Goal: Task Accomplishment & Management: Manage account settings

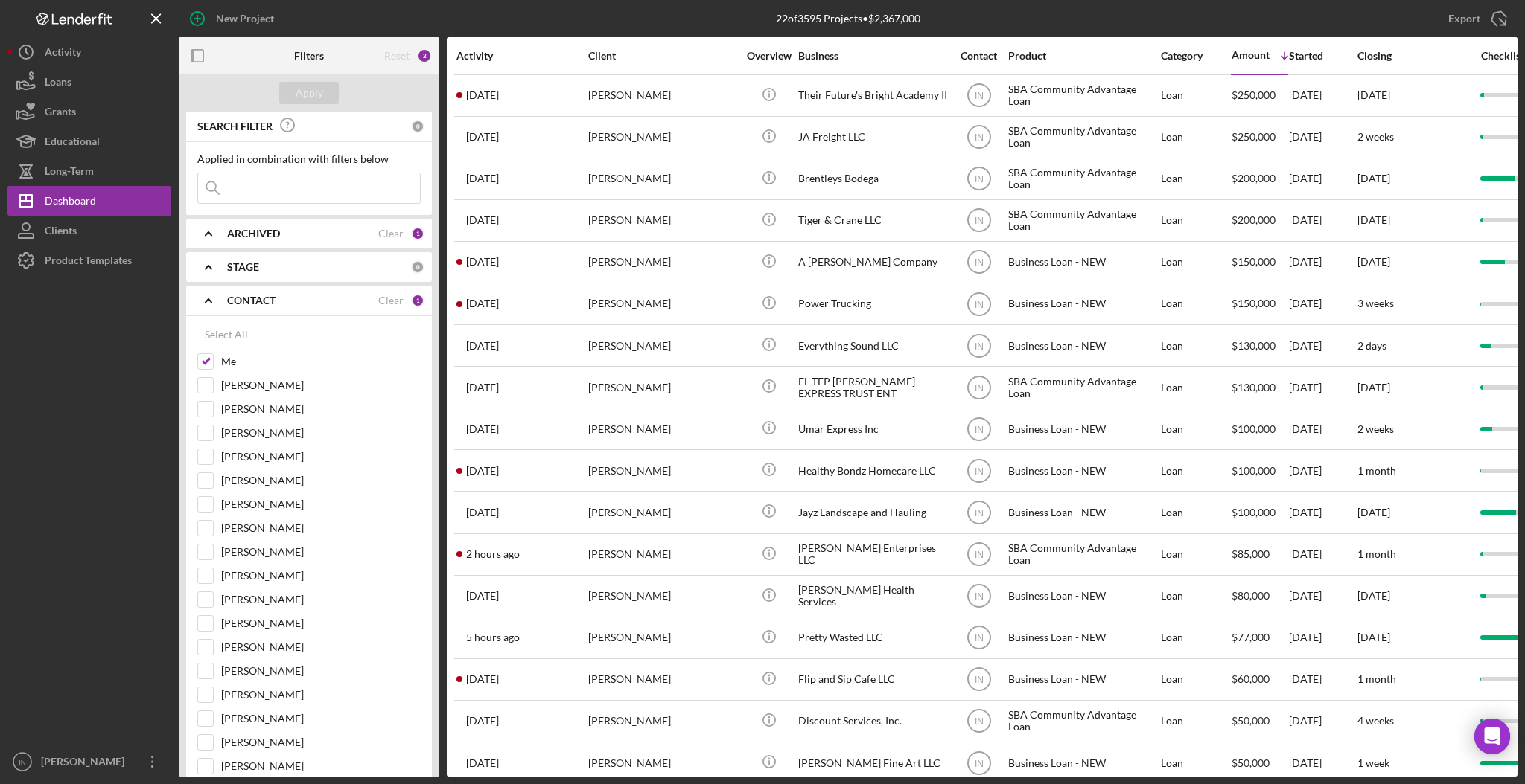
scroll to position [102, 0]
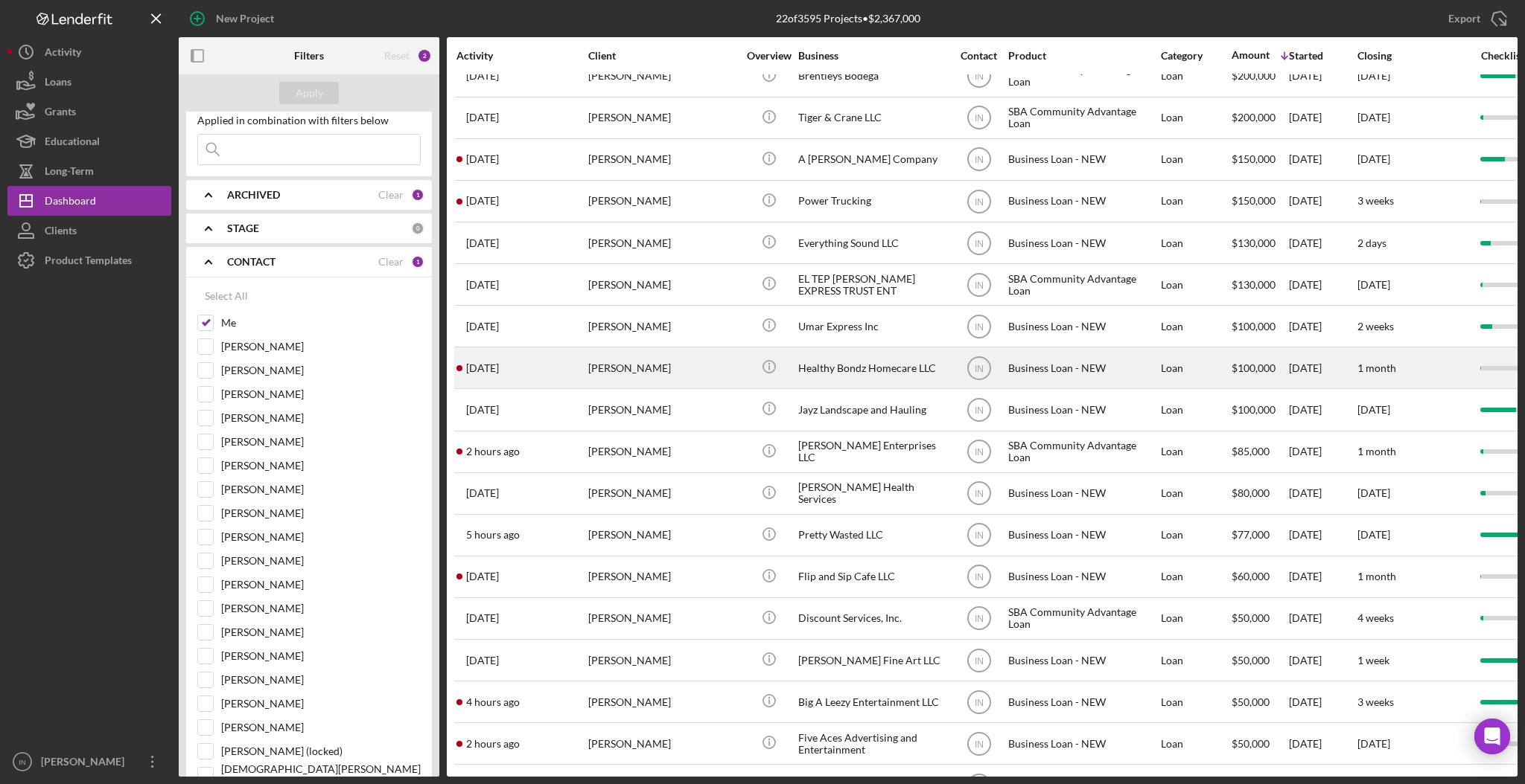
click at [696, 370] on div "[PERSON_NAME]" at bounding box center [662, 368] width 149 height 39
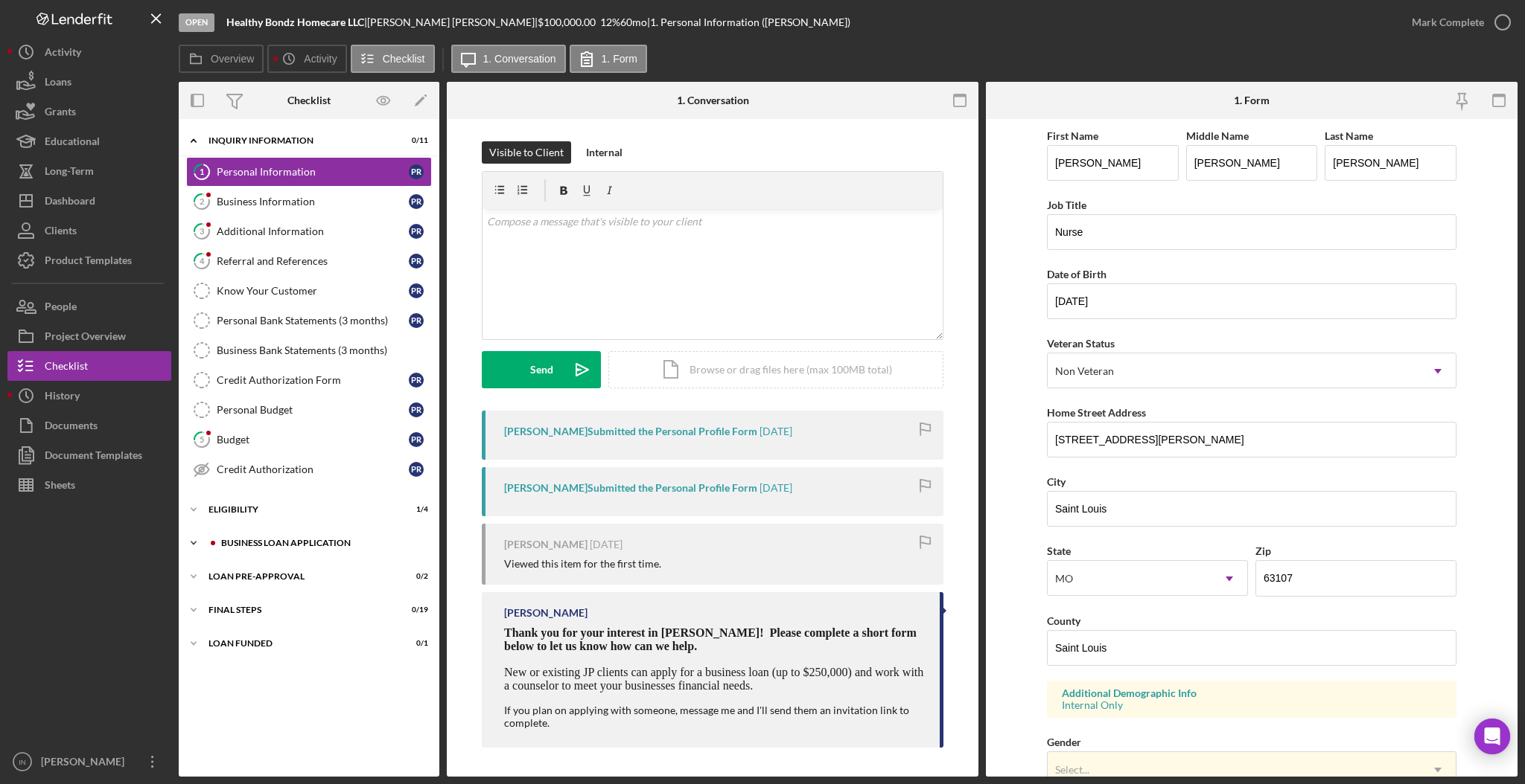
click at [321, 546] on div "BUSINESS LOAN APPLICATION" at bounding box center [321, 542] width 199 height 9
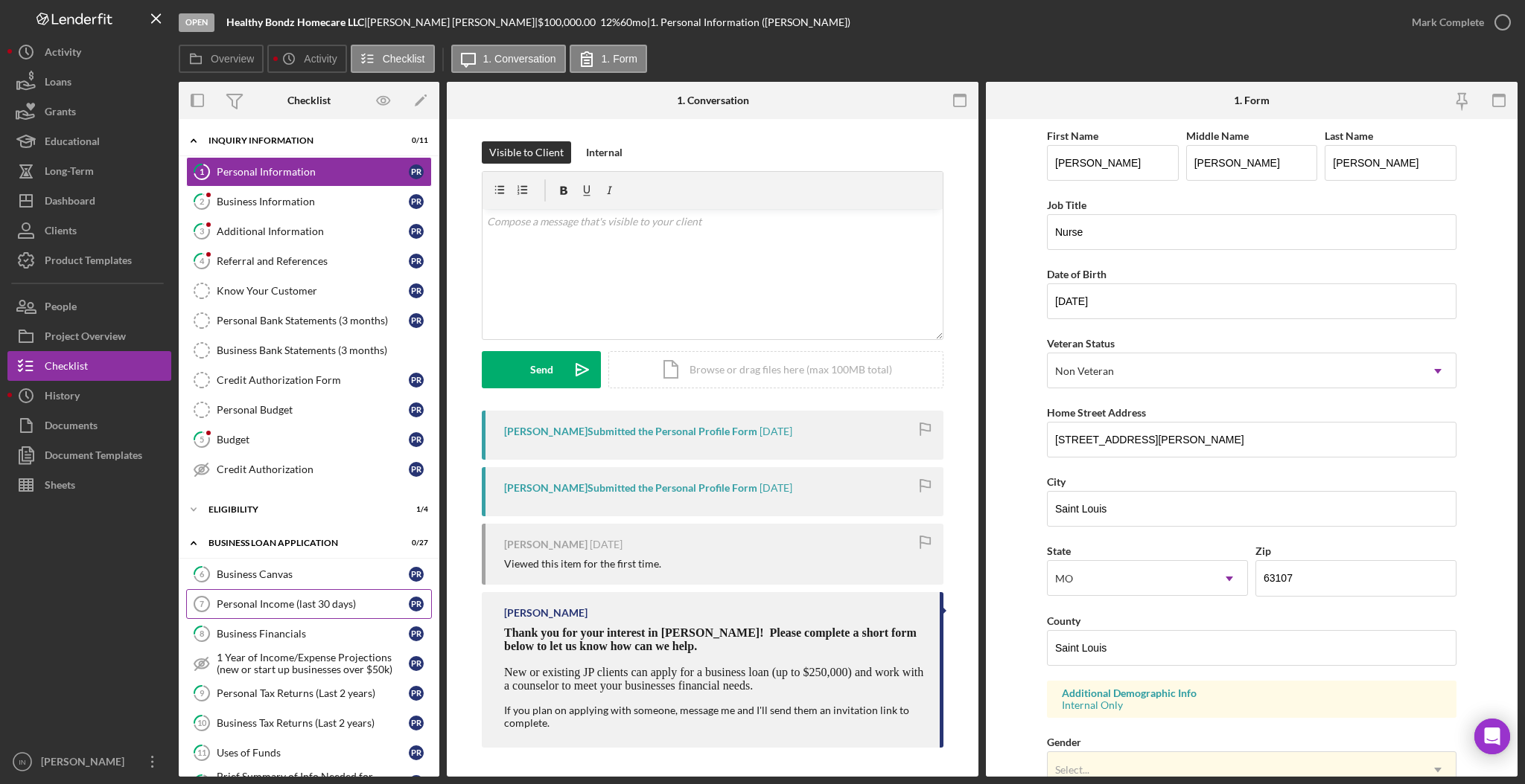
click at [302, 608] on div "Personal Income (last 30 days)" at bounding box center [313, 603] width 192 height 12
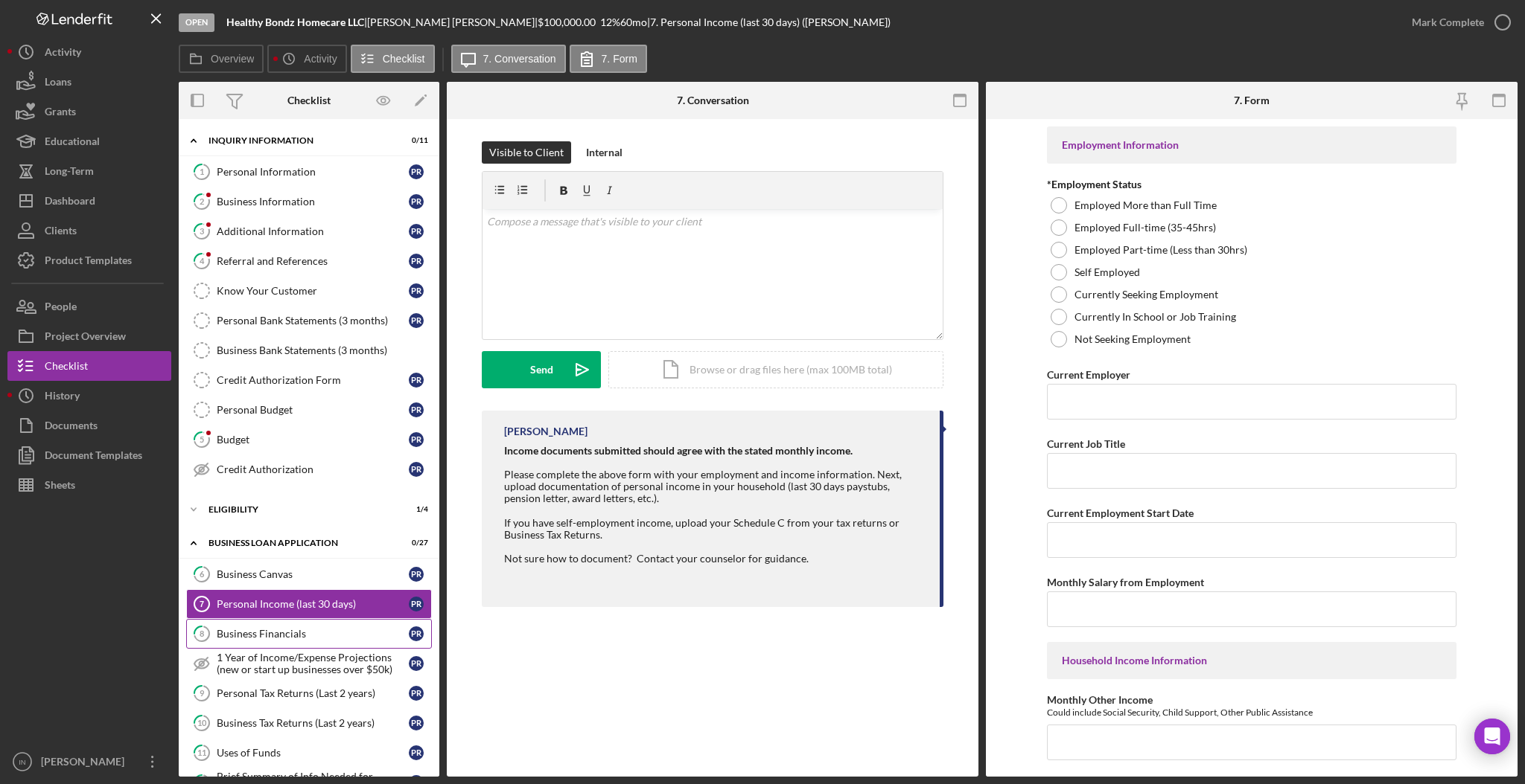
click at [313, 635] on div "Business Financials" at bounding box center [313, 634] width 192 height 12
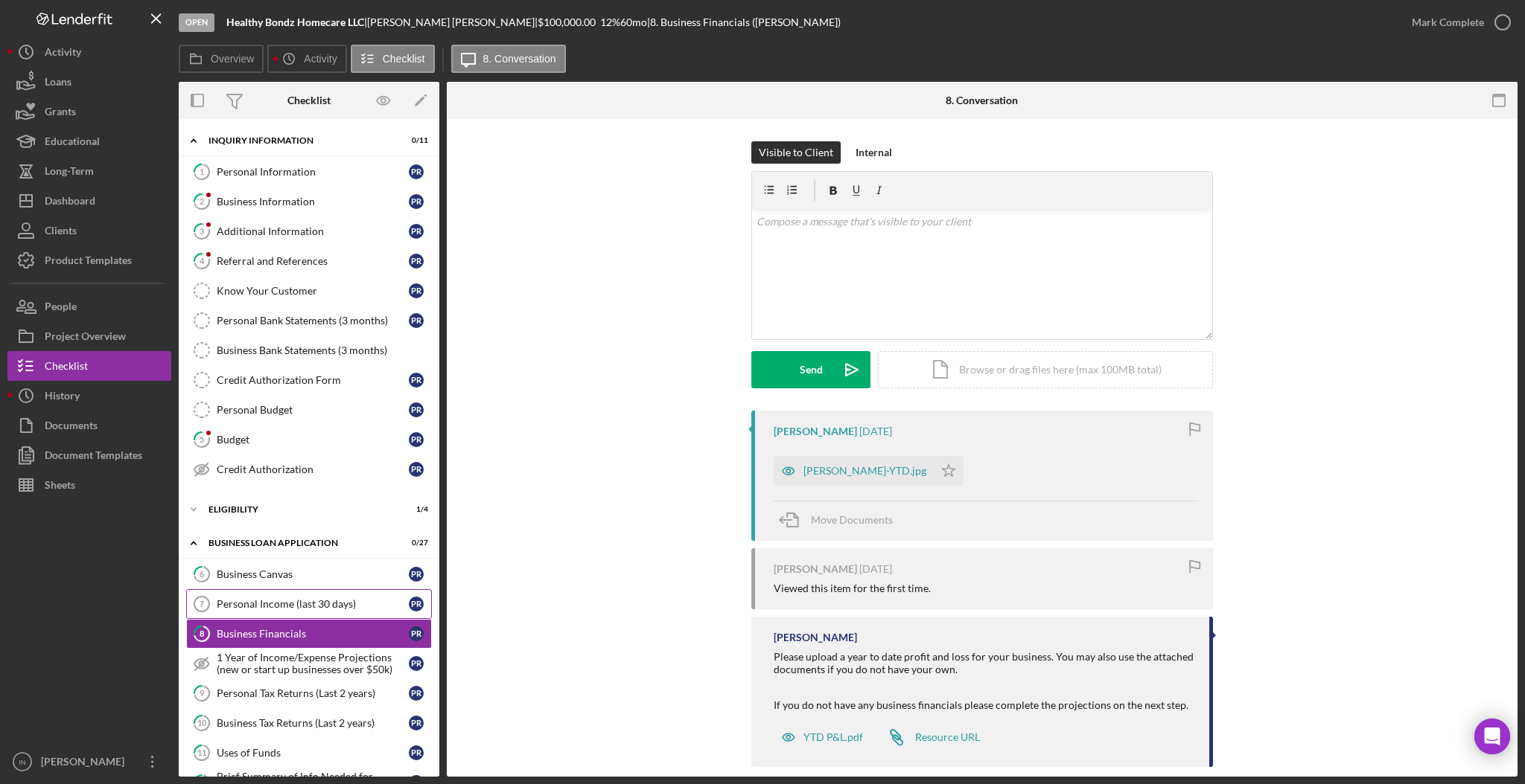
click at [260, 602] on div "Personal Income (last 30 days)" at bounding box center [313, 603] width 192 height 12
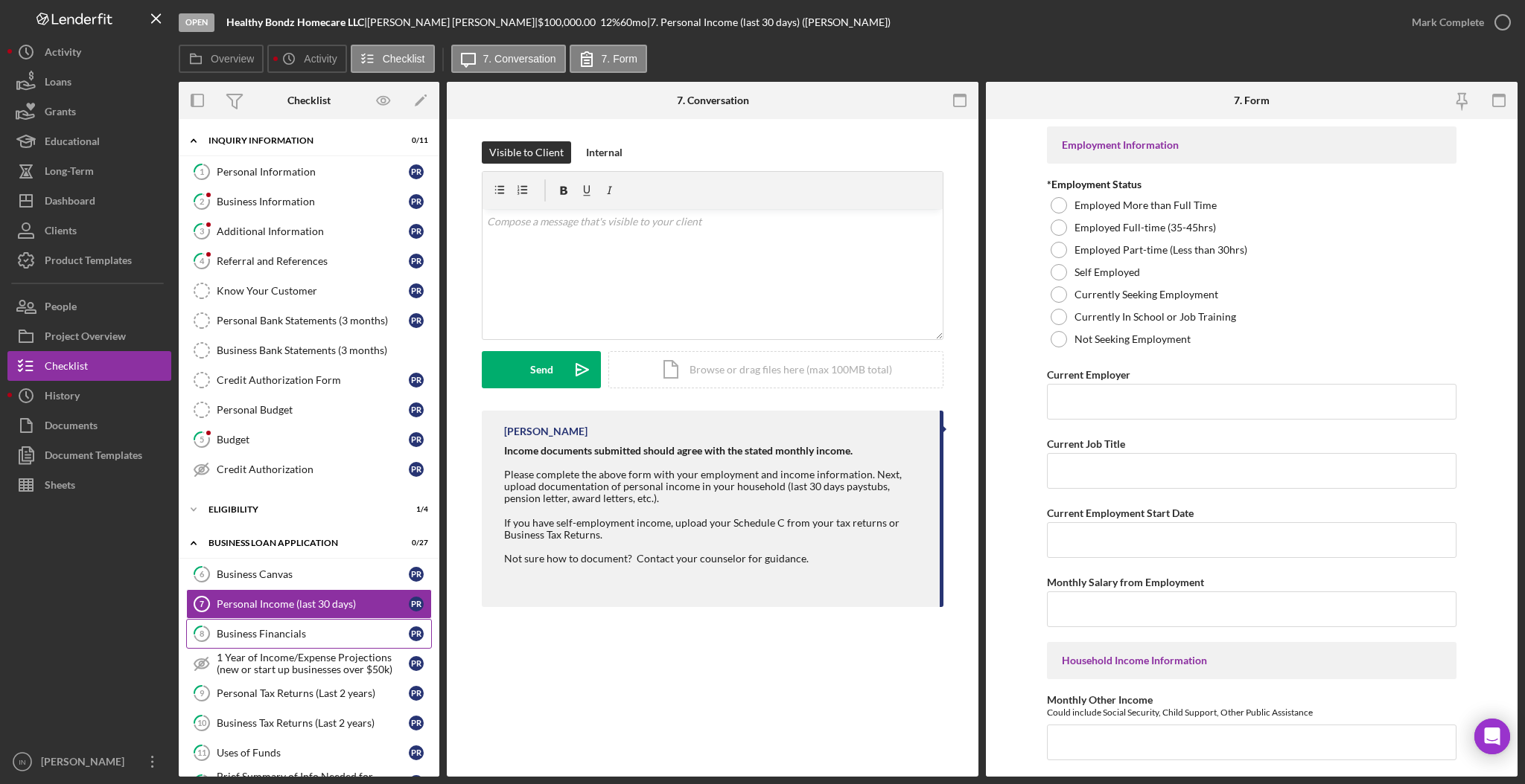
click at [264, 626] on link "8 Business Financials P R" at bounding box center [309, 634] width 246 height 30
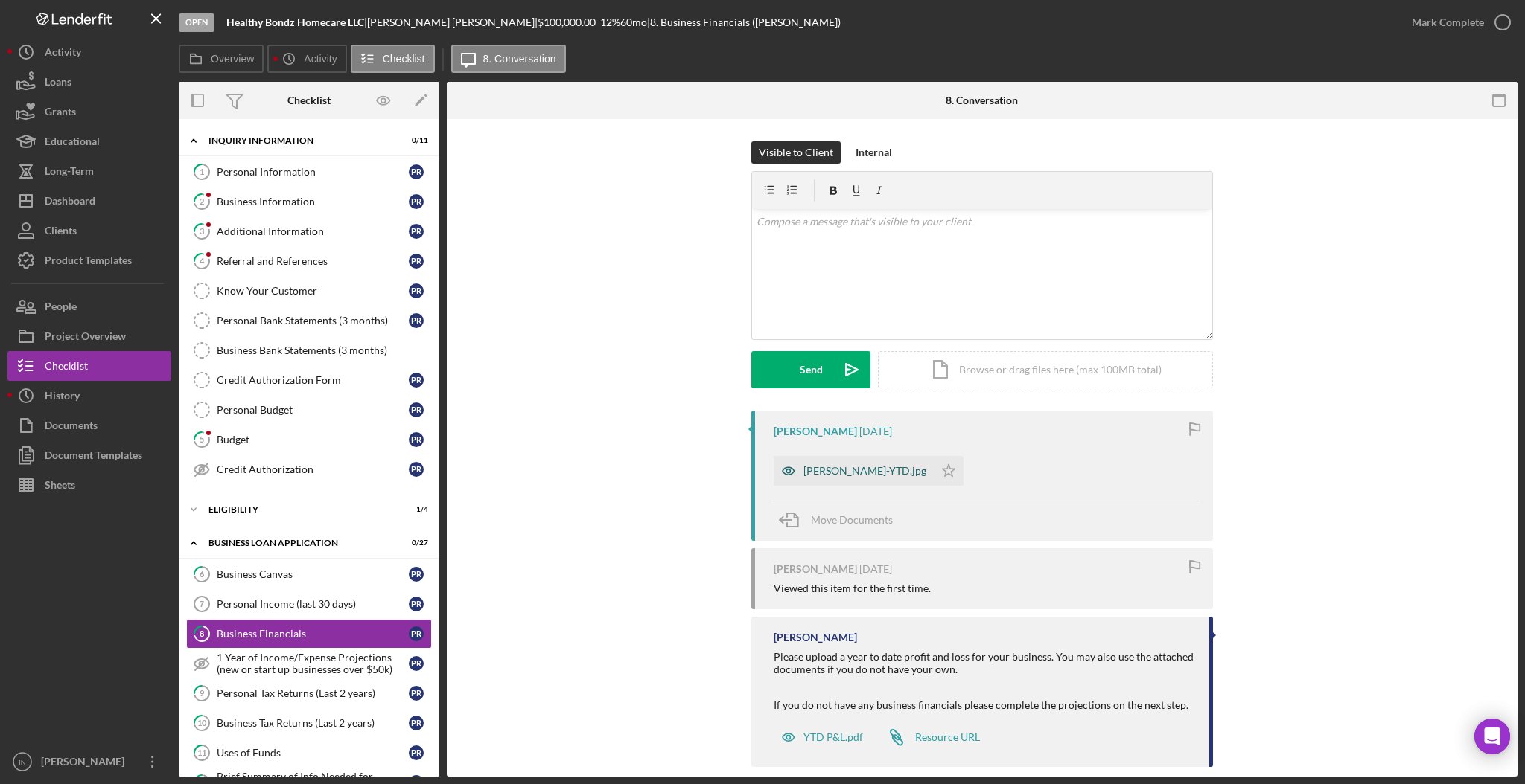
click at [805, 479] on div "[PERSON_NAME]-YTD.jpg" at bounding box center [853, 471] width 160 height 30
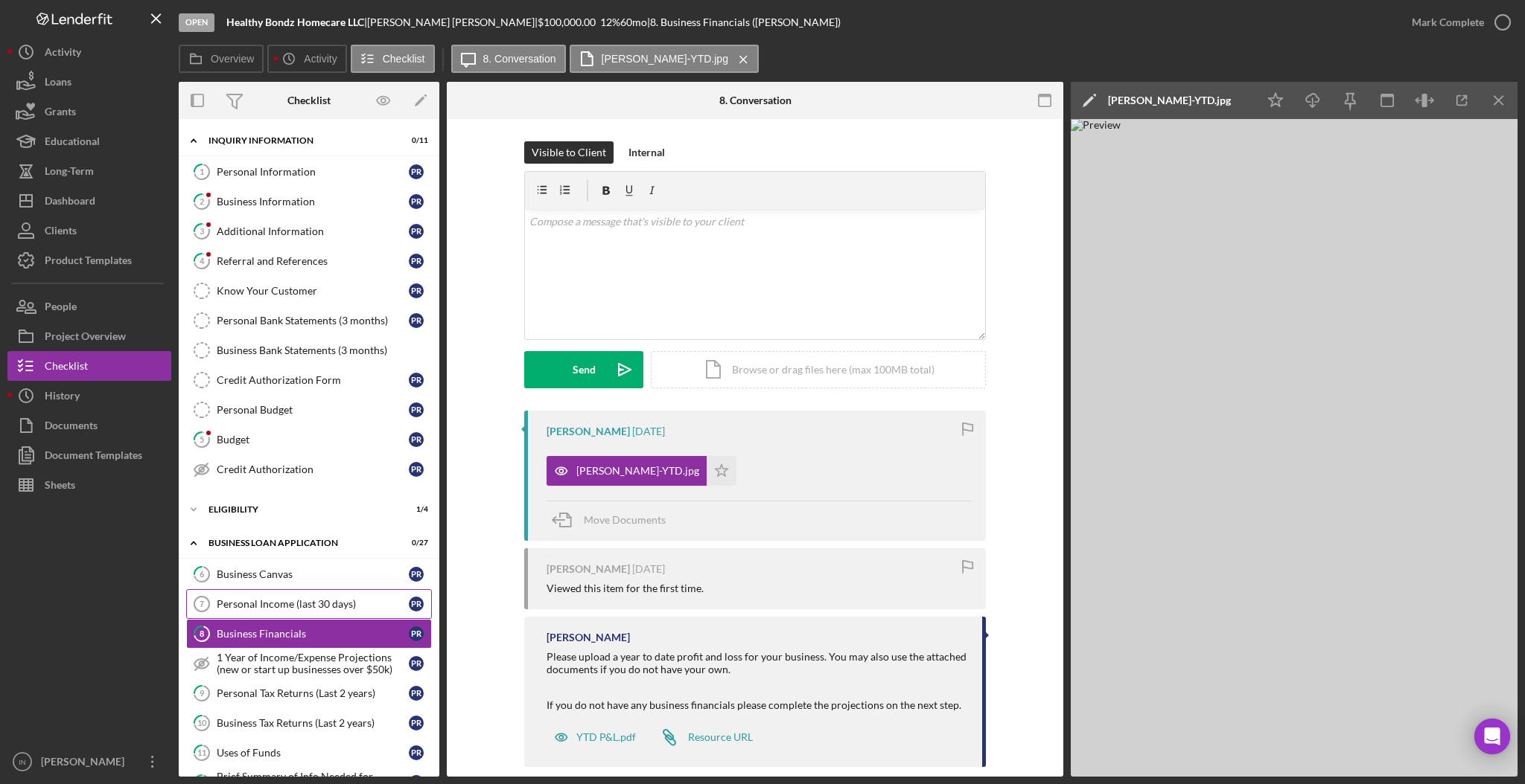
click at [294, 607] on div "Personal Income (last 30 days)" at bounding box center [313, 603] width 192 height 12
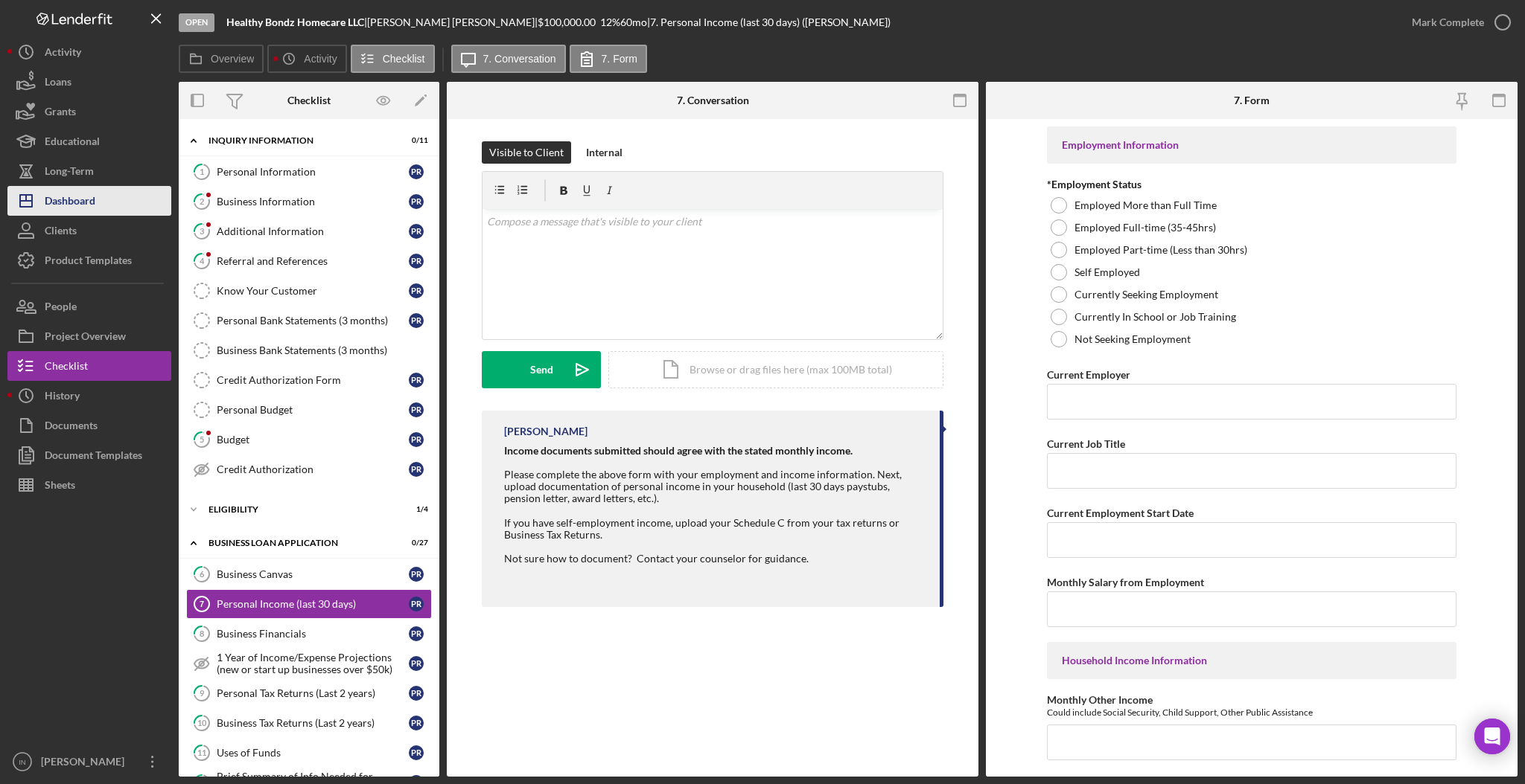
click at [55, 202] on div "Dashboard" at bounding box center [70, 202] width 51 height 34
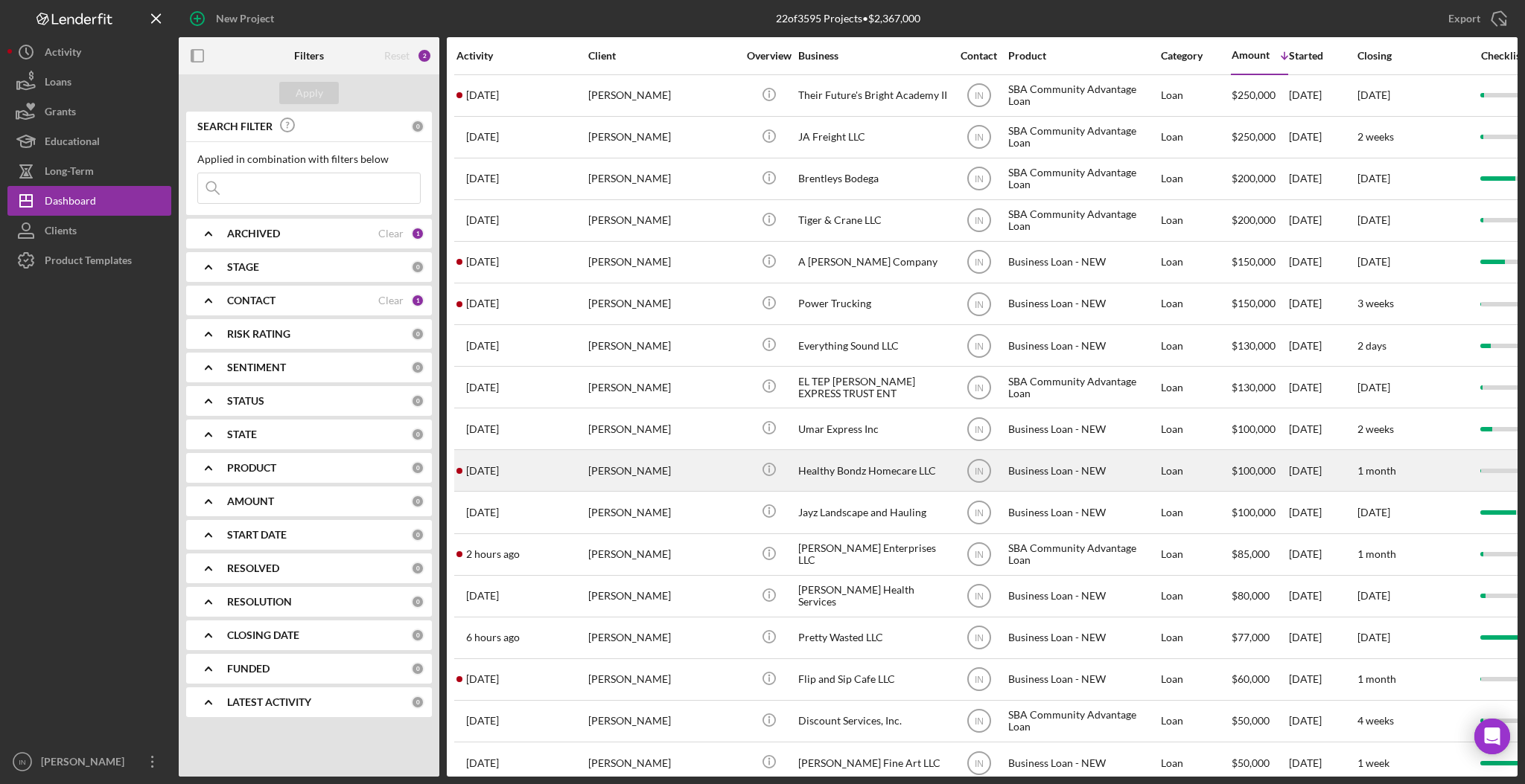
click at [649, 459] on div "[PERSON_NAME]" at bounding box center [662, 471] width 149 height 39
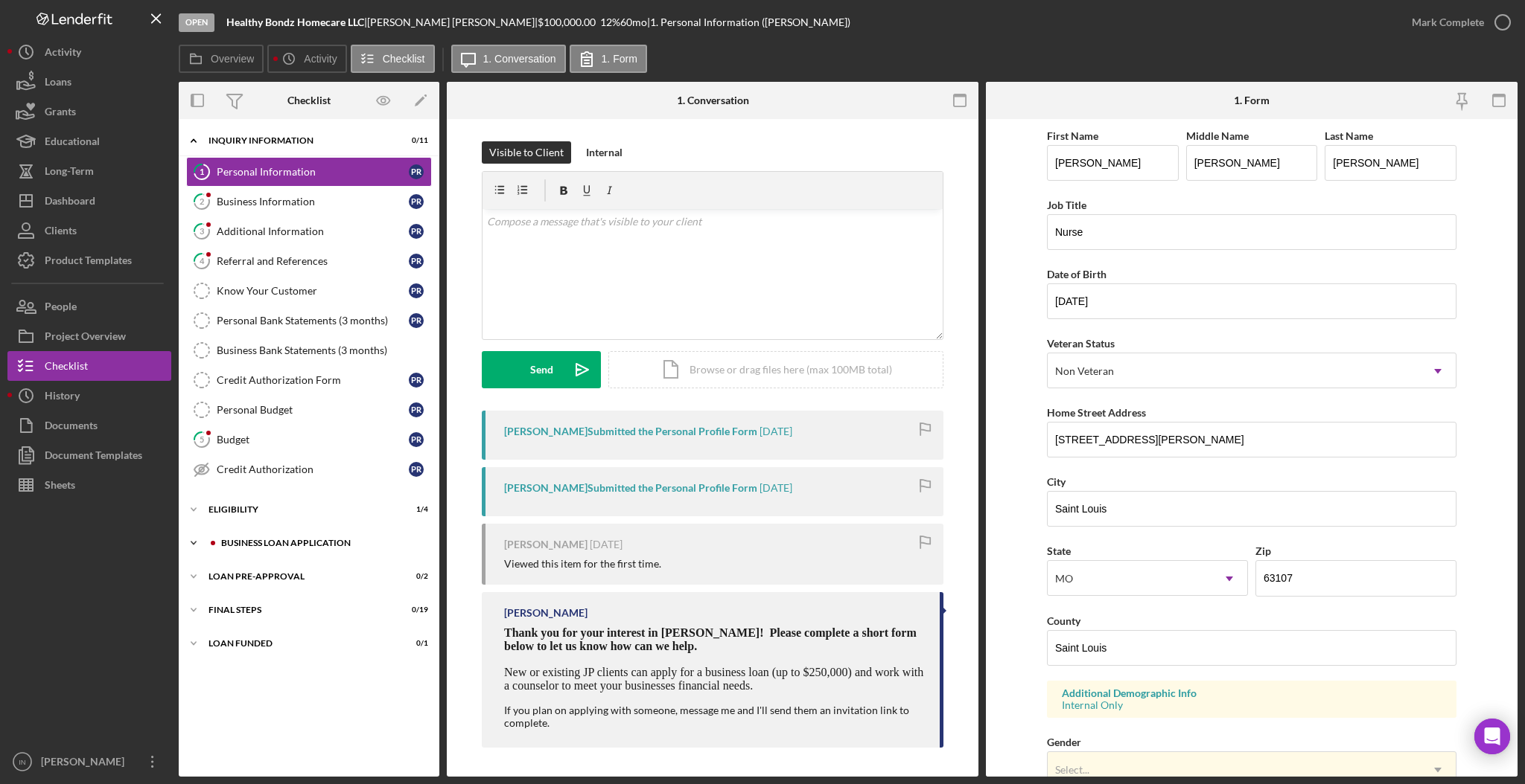
click at [315, 536] on div "Icon/Expander BUSINESS LOAN APPLICATION 0 / 27" at bounding box center [308, 543] width 260 height 30
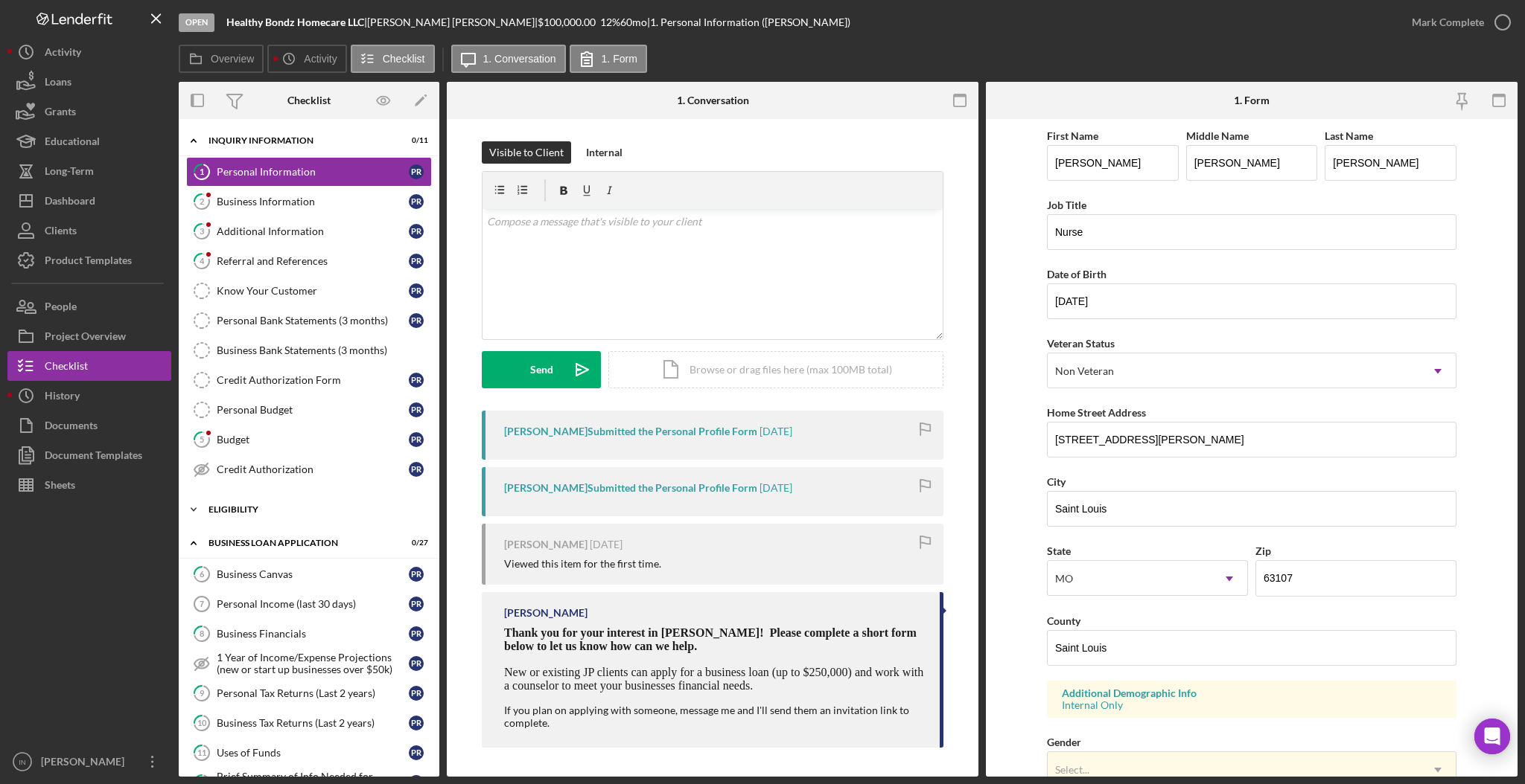
scroll to position [198, 0]
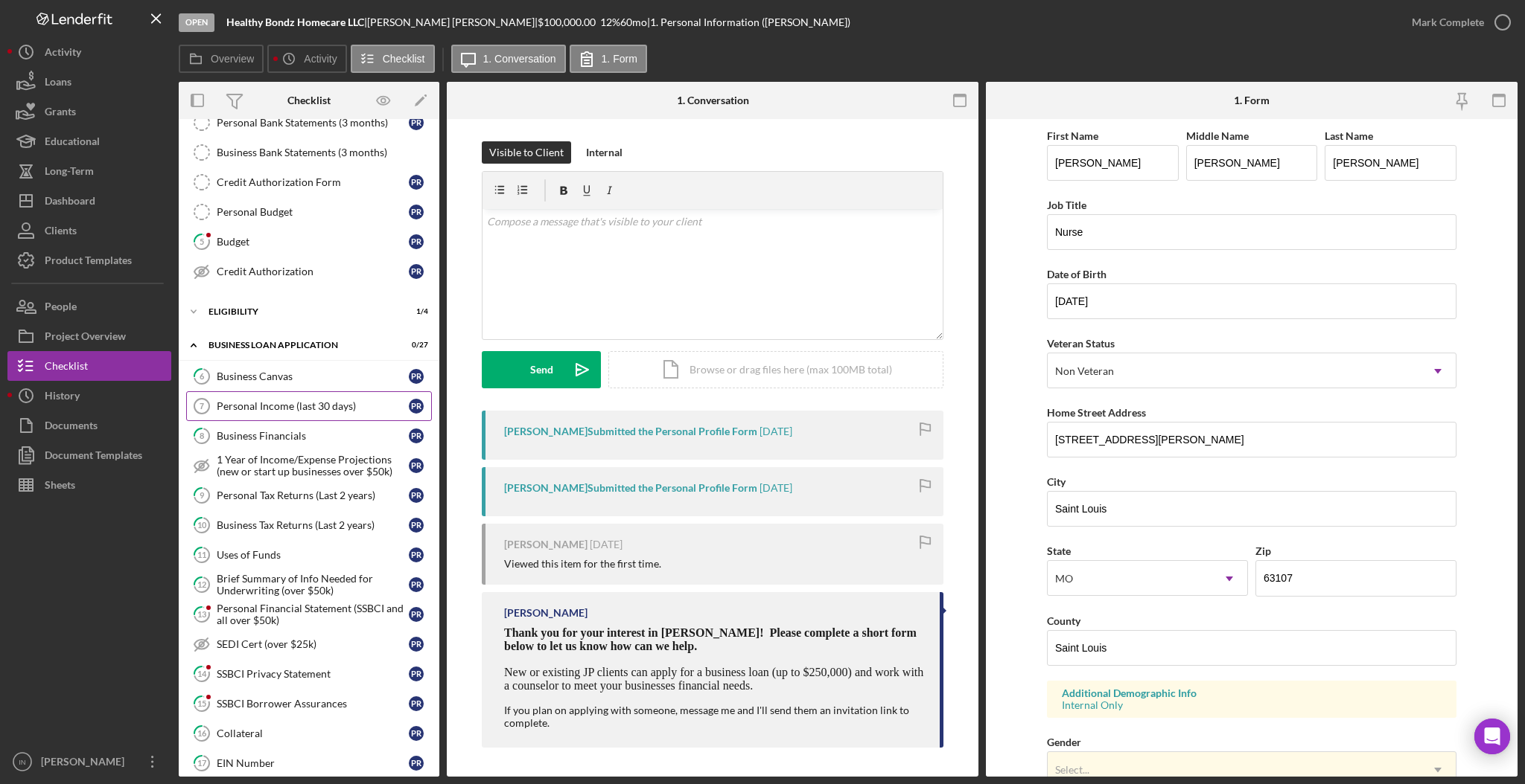
click at [283, 413] on link "Personal Income (last 30 days) 7 Personal Income (last 30 days) P R" at bounding box center [309, 406] width 246 height 30
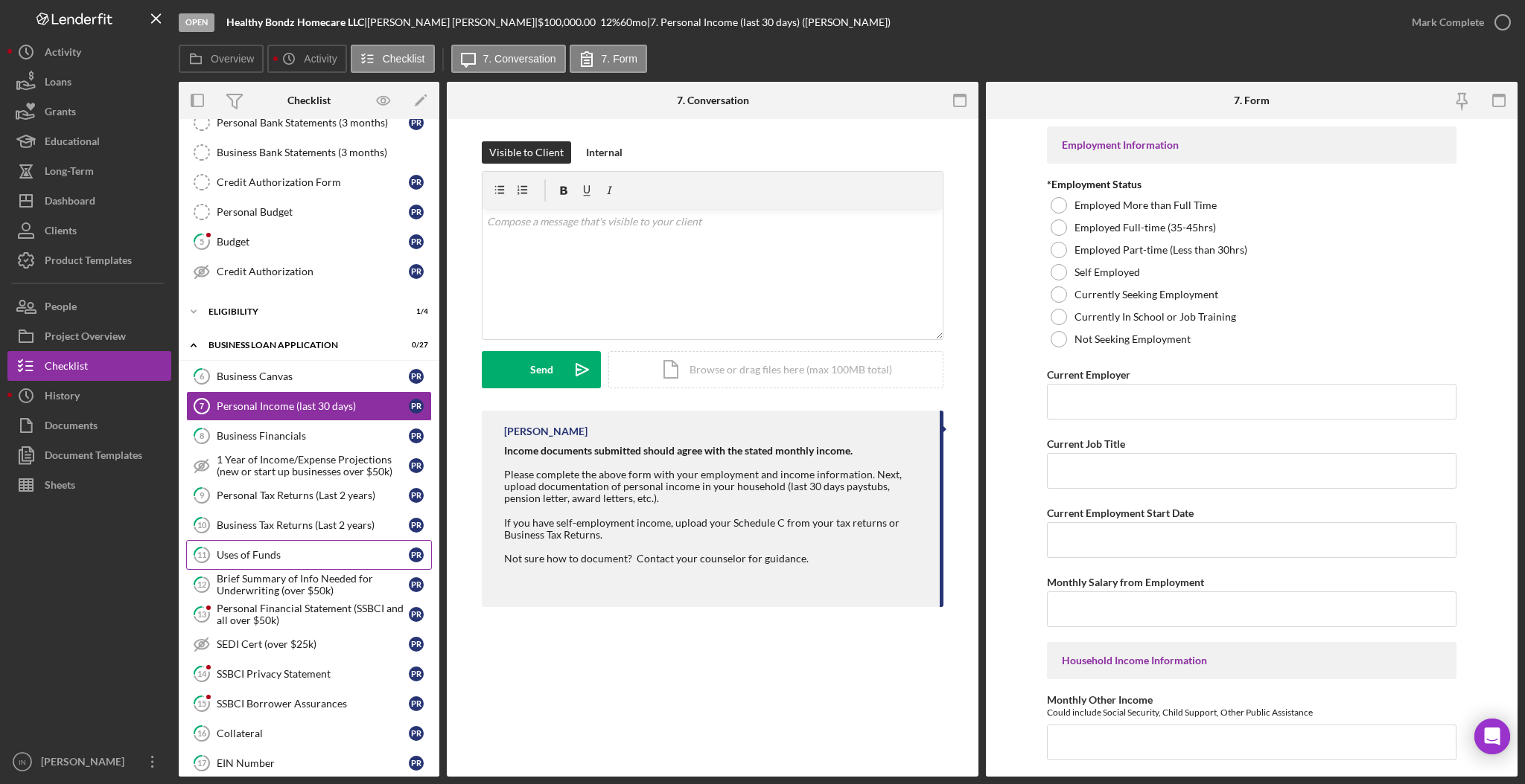
click at [253, 556] on div "Uses of Funds" at bounding box center [313, 555] width 192 height 12
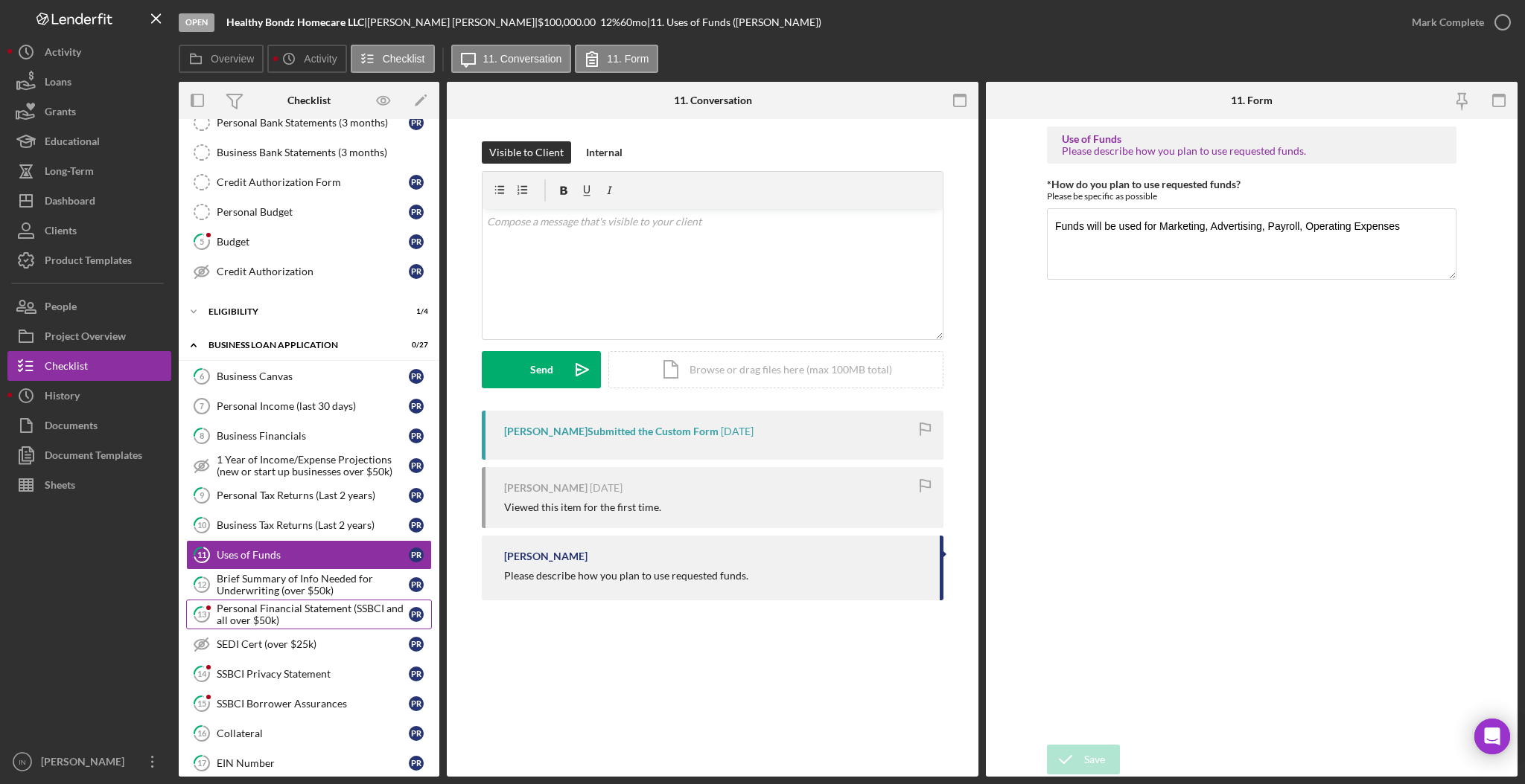
click at [257, 613] on div "Personal Financial Statement (SSBCI and all over $50k)" at bounding box center [313, 614] width 192 height 23
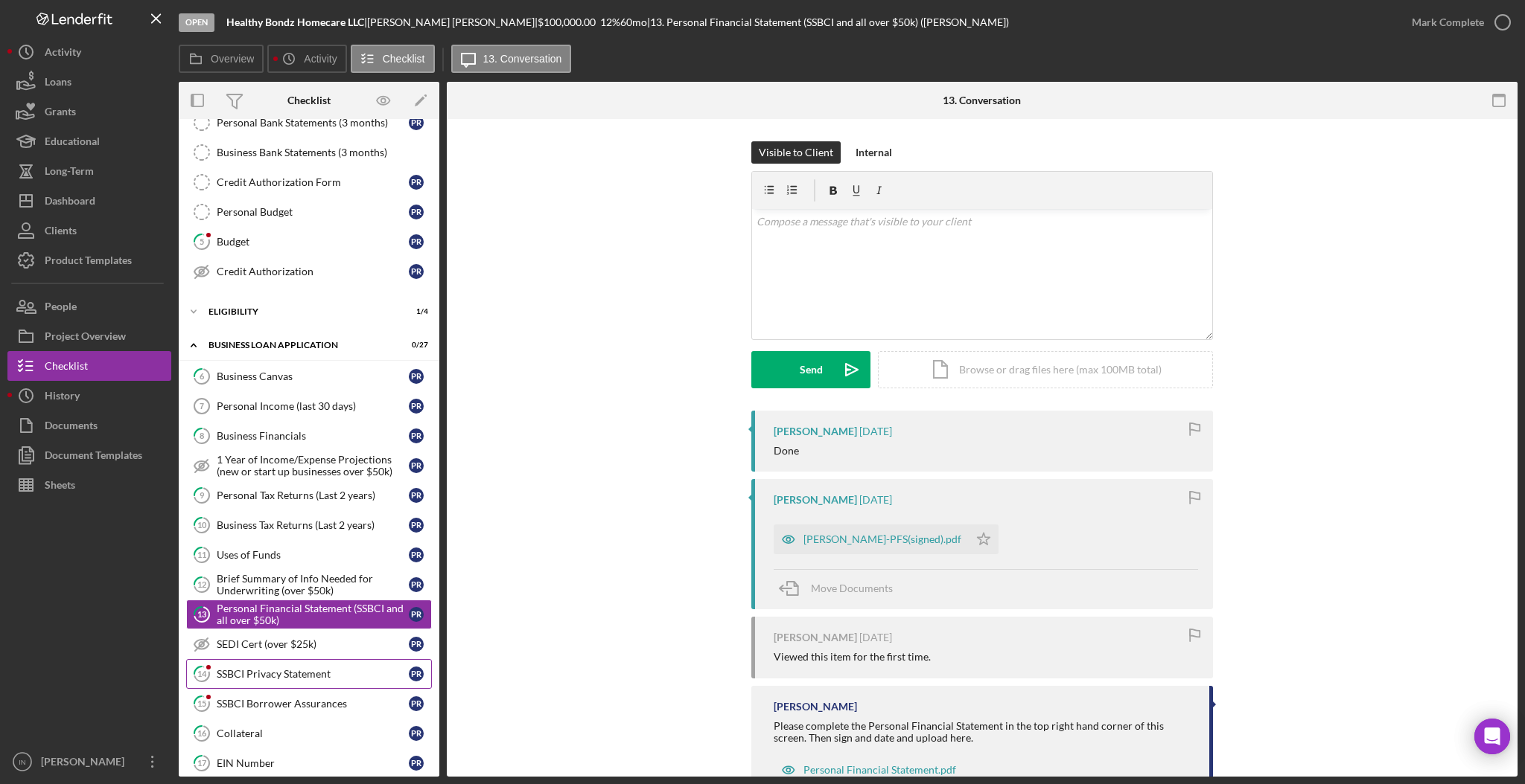
click at [306, 689] on link "14 SSBCI Privacy Statement P R" at bounding box center [309, 675] width 246 height 30
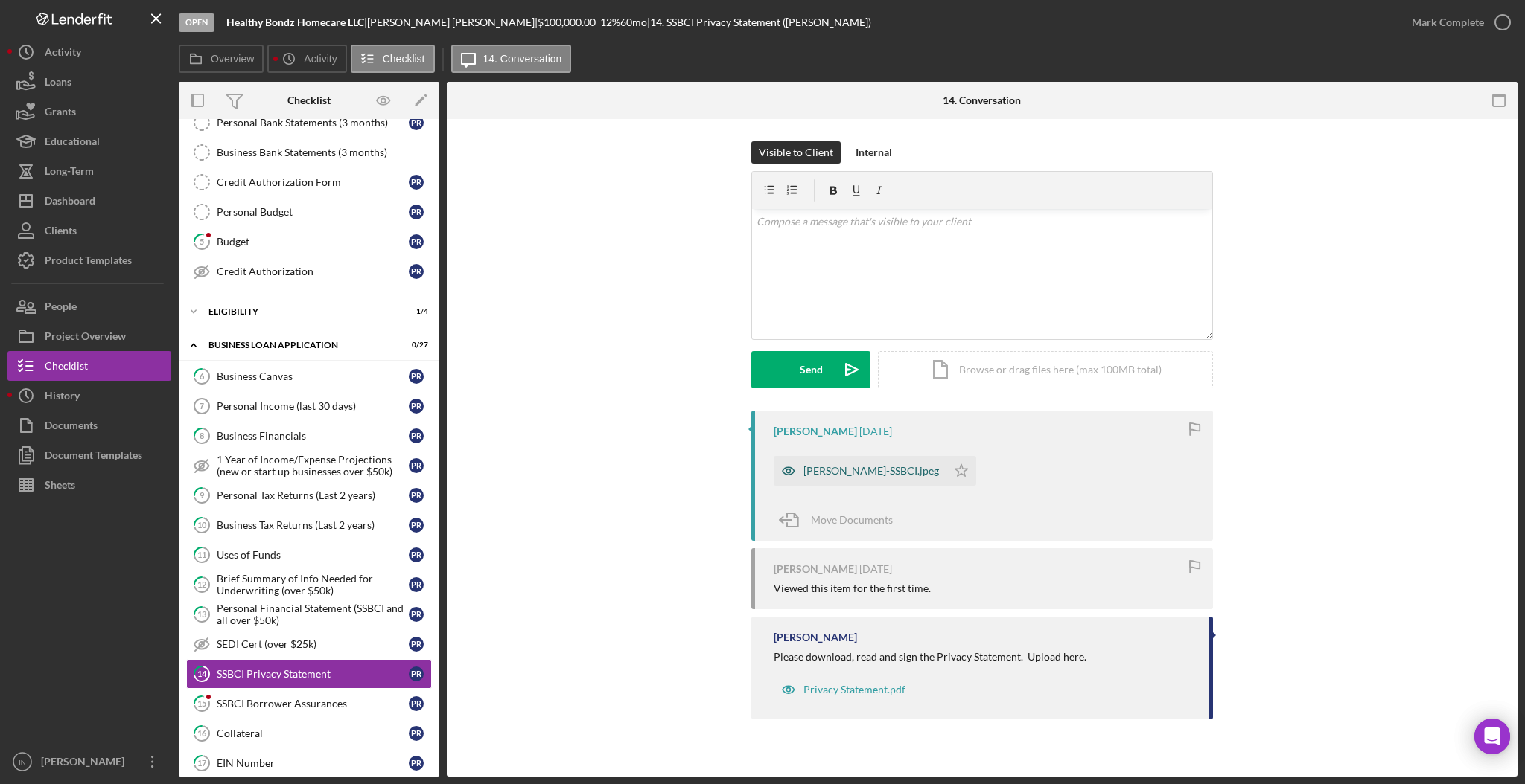
click at [810, 478] on div "[PERSON_NAME]-SSBCI.jpeg" at bounding box center [859, 471] width 173 height 30
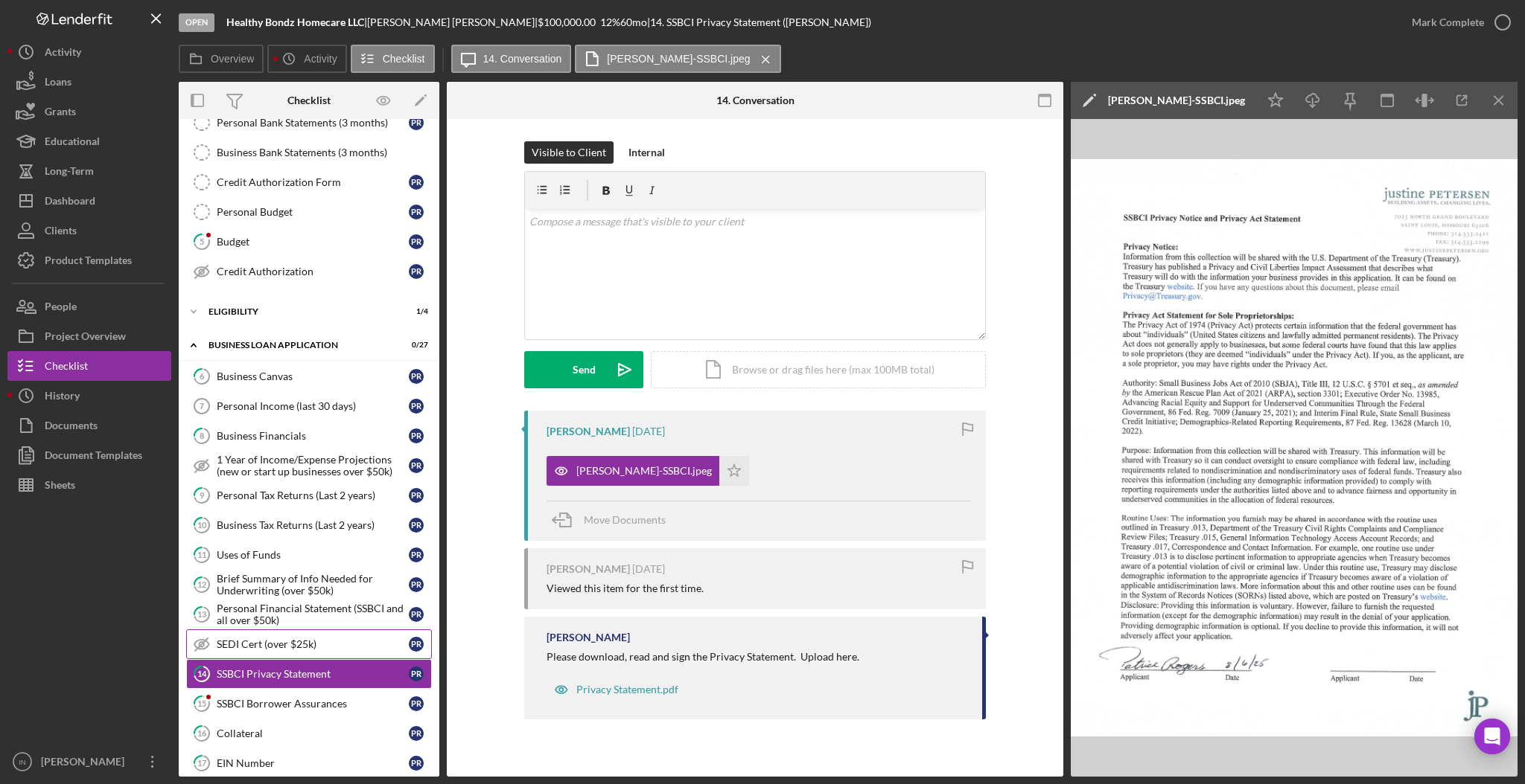
click at [298, 649] on div "SEDI Cert (over $25k)" at bounding box center [313, 644] width 192 height 12
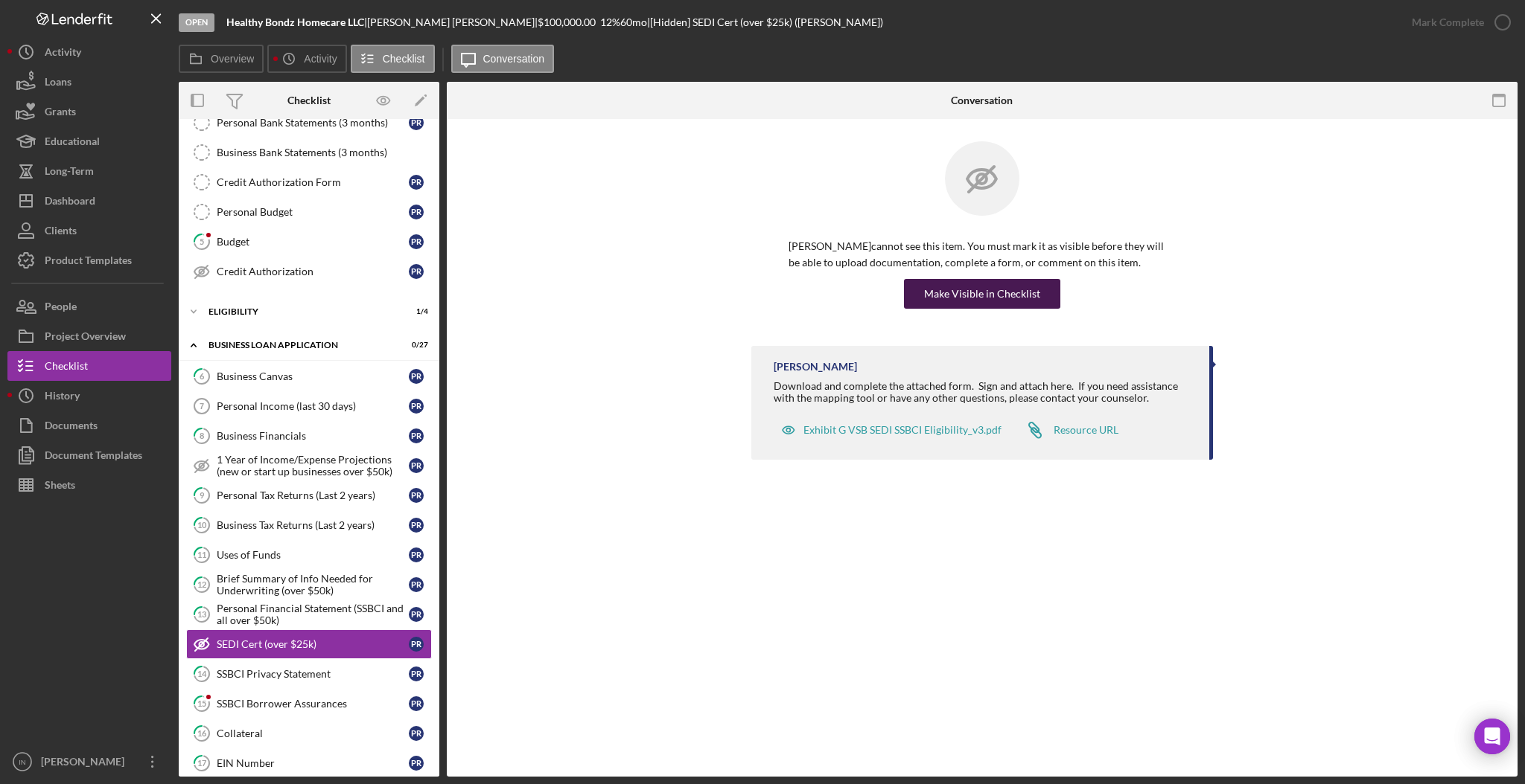
click at [1038, 288] on button "Make Visible in Checklist" at bounding box center [982, 294] width 156 height 30
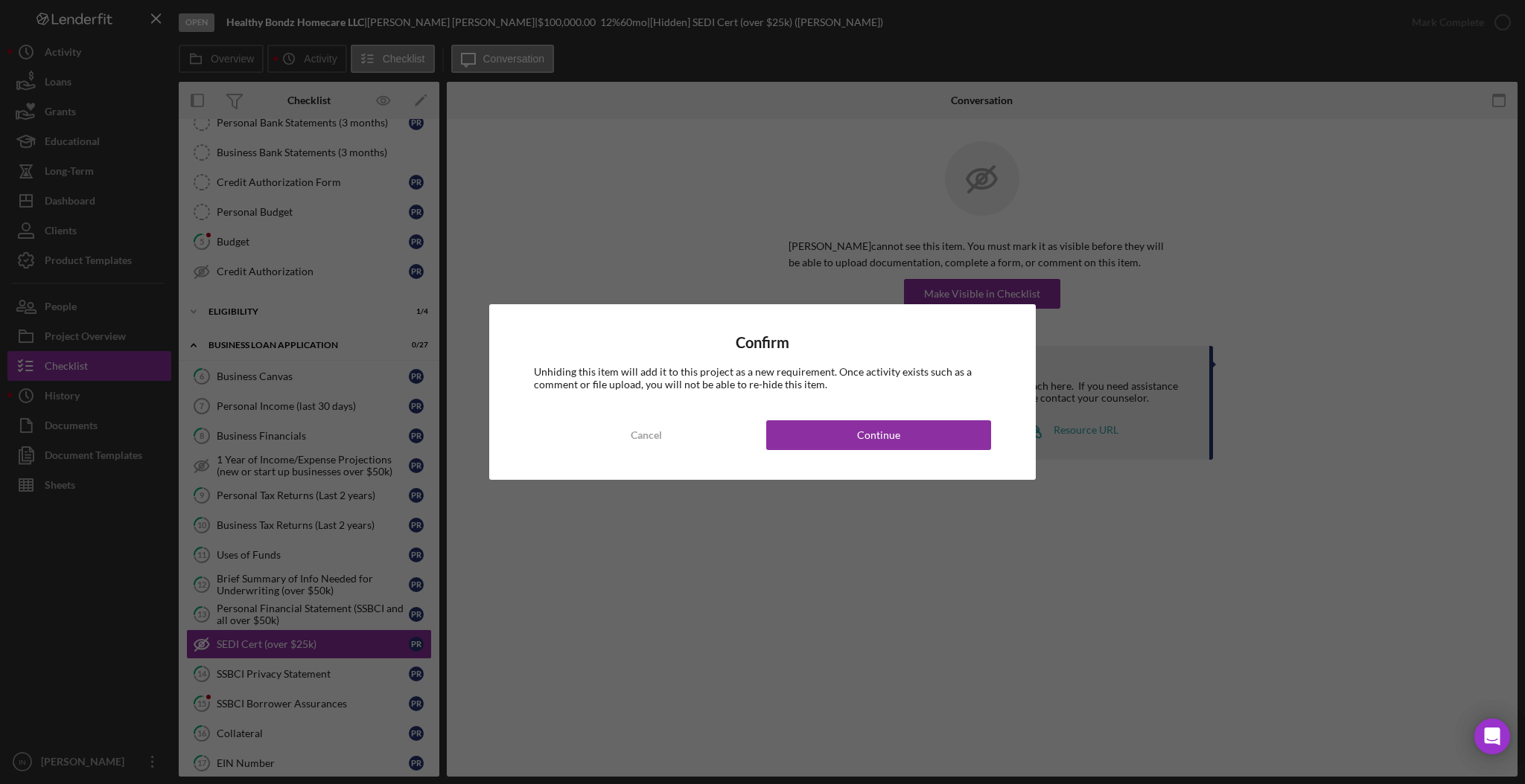
click at [852, 467] on div "Confirm Unhiding this item will add it to this project as a new requirement. On…" at bounding box center [762, 392] width 547 height 175
click at [867, 443] on div "Continue" at bounding box center [878, 435] width 43 height 30
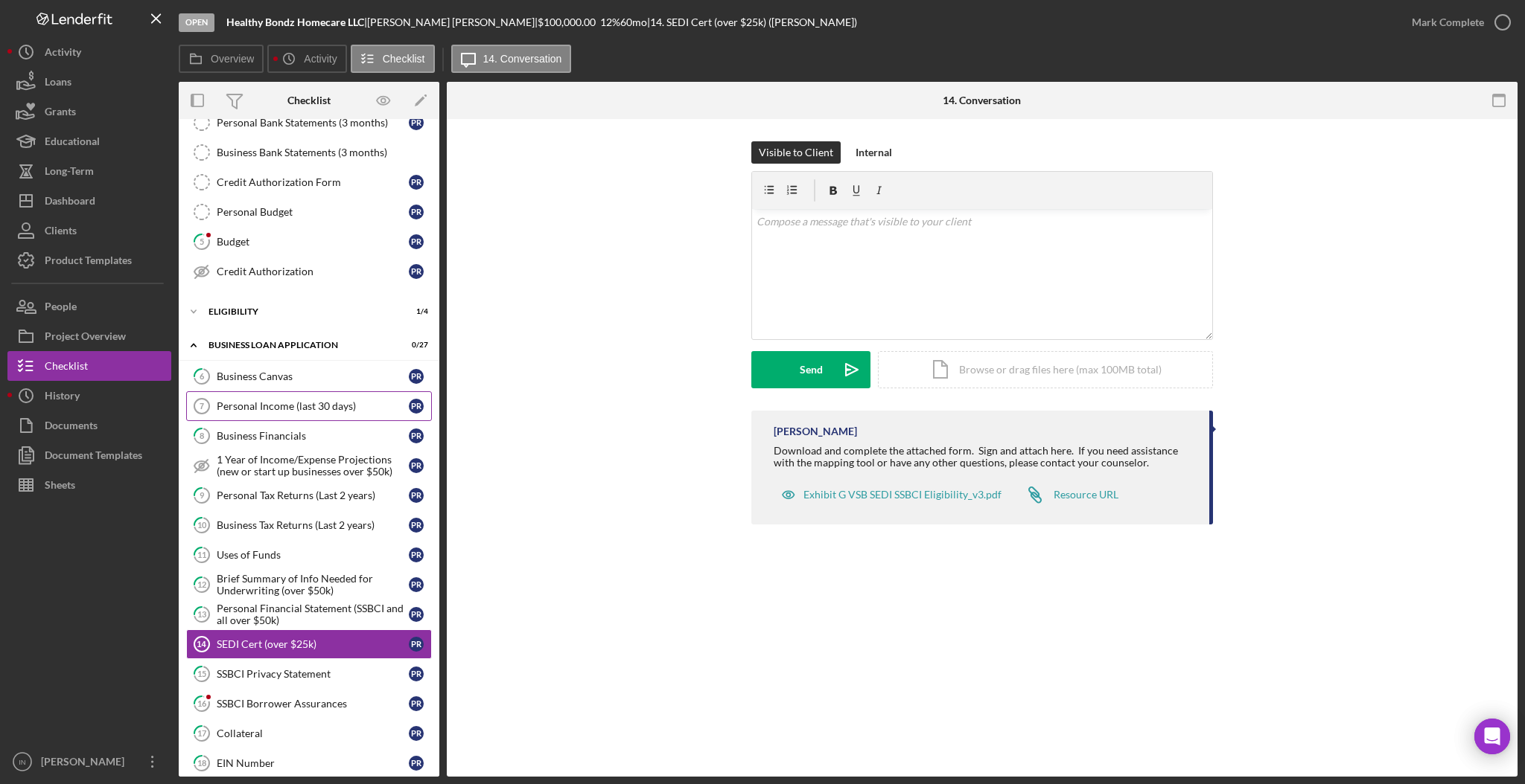
click at [282, 413] on link "Personal Income (last 30 days) 7 Personal Income (last 30 days) P R" at bounding box center [309, 406] width 246 height 30
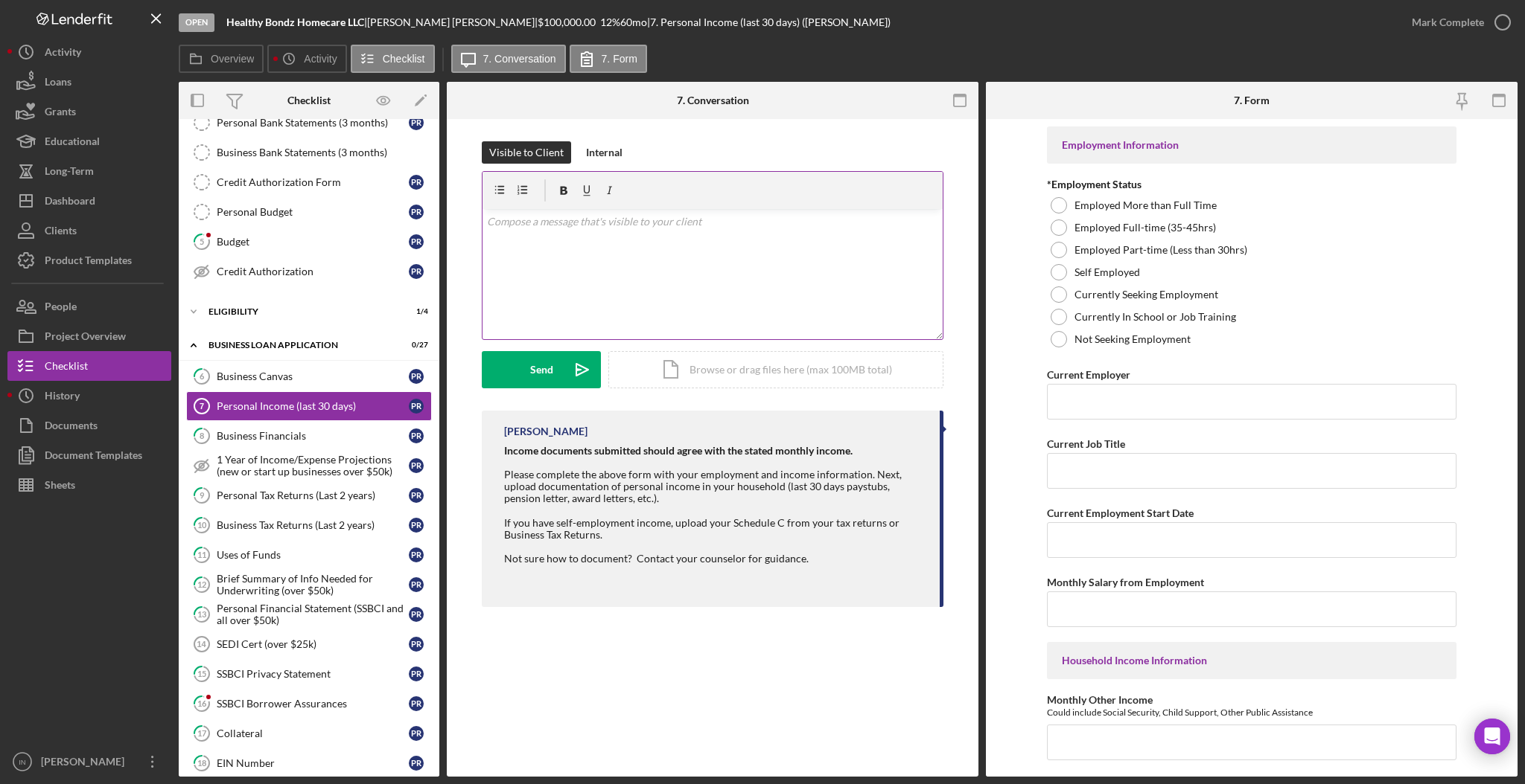
click at [716, 244] on div "v Color teal Color pink Remove color Add row above Add row below Add column bef…" at bounding box center [712, 274] width 460 height 131
click at [558, 371] on button "Send Icon/icon-invite-send" at bounding box center [541, 370] width 119 height 38
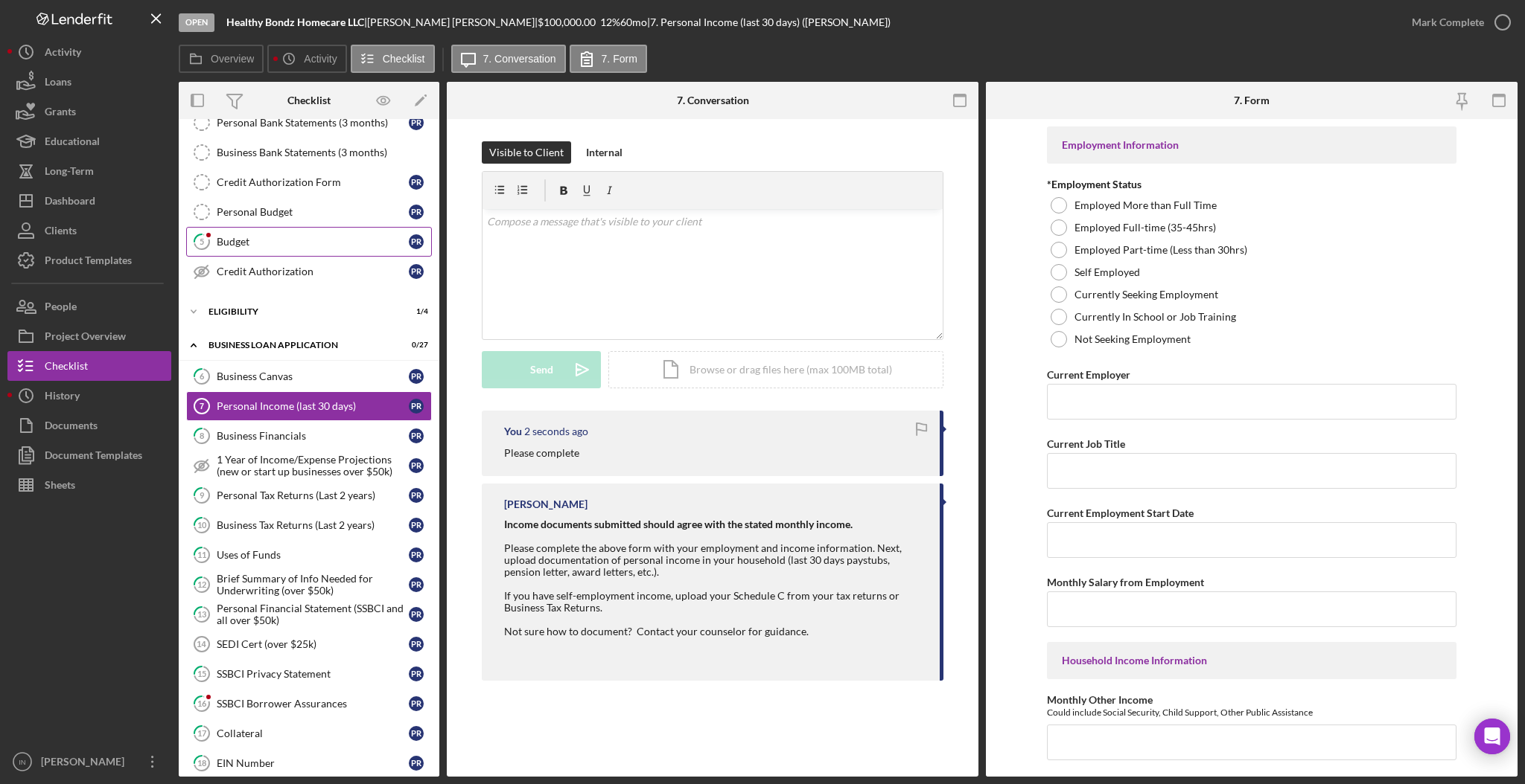
click at [230, 243] on div "Budget" at bounding box center [313, 242] width 192 height 12
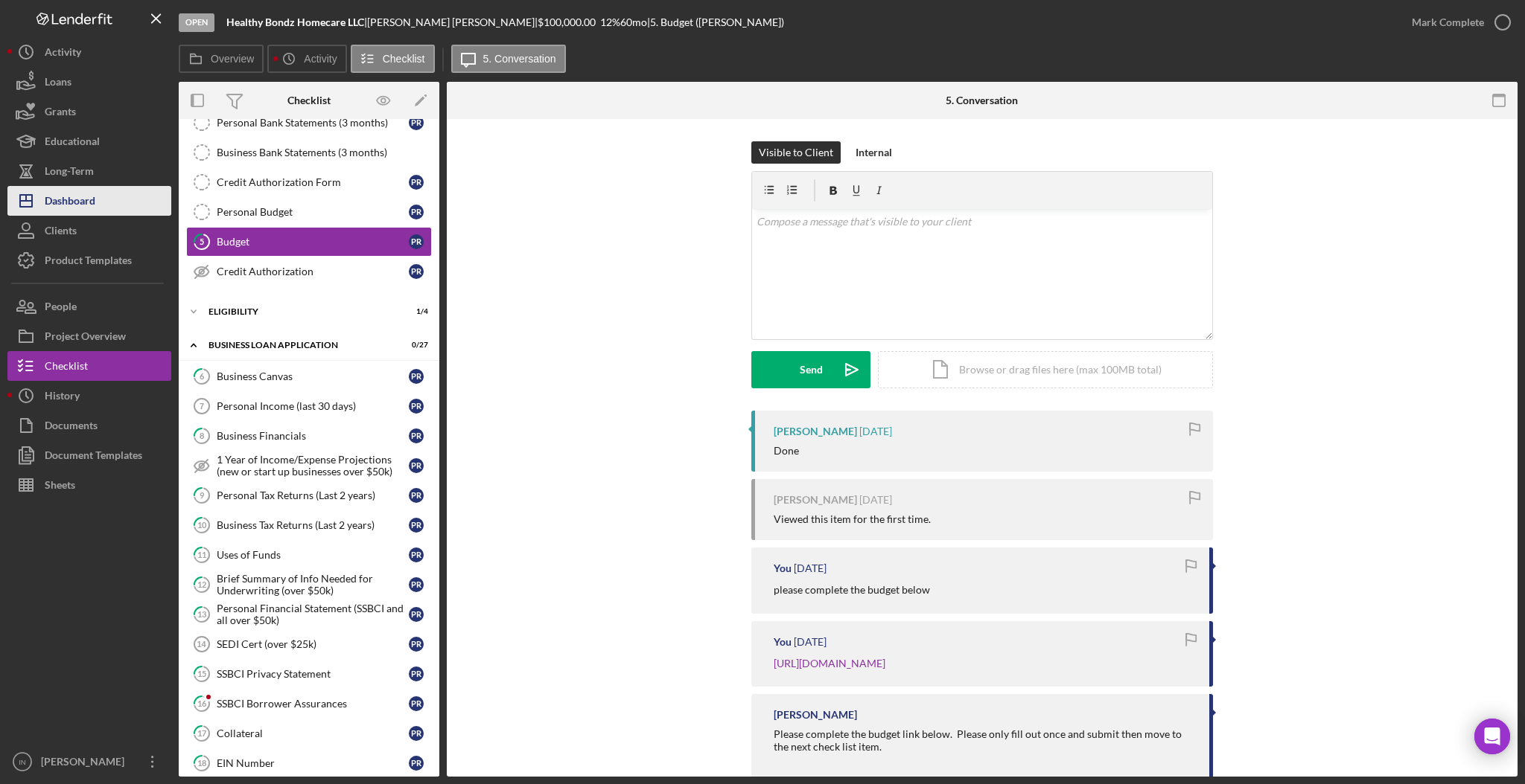
click at [56, 197] on div "Dashboard" at bounding box center [70, 202] width 51 height 34
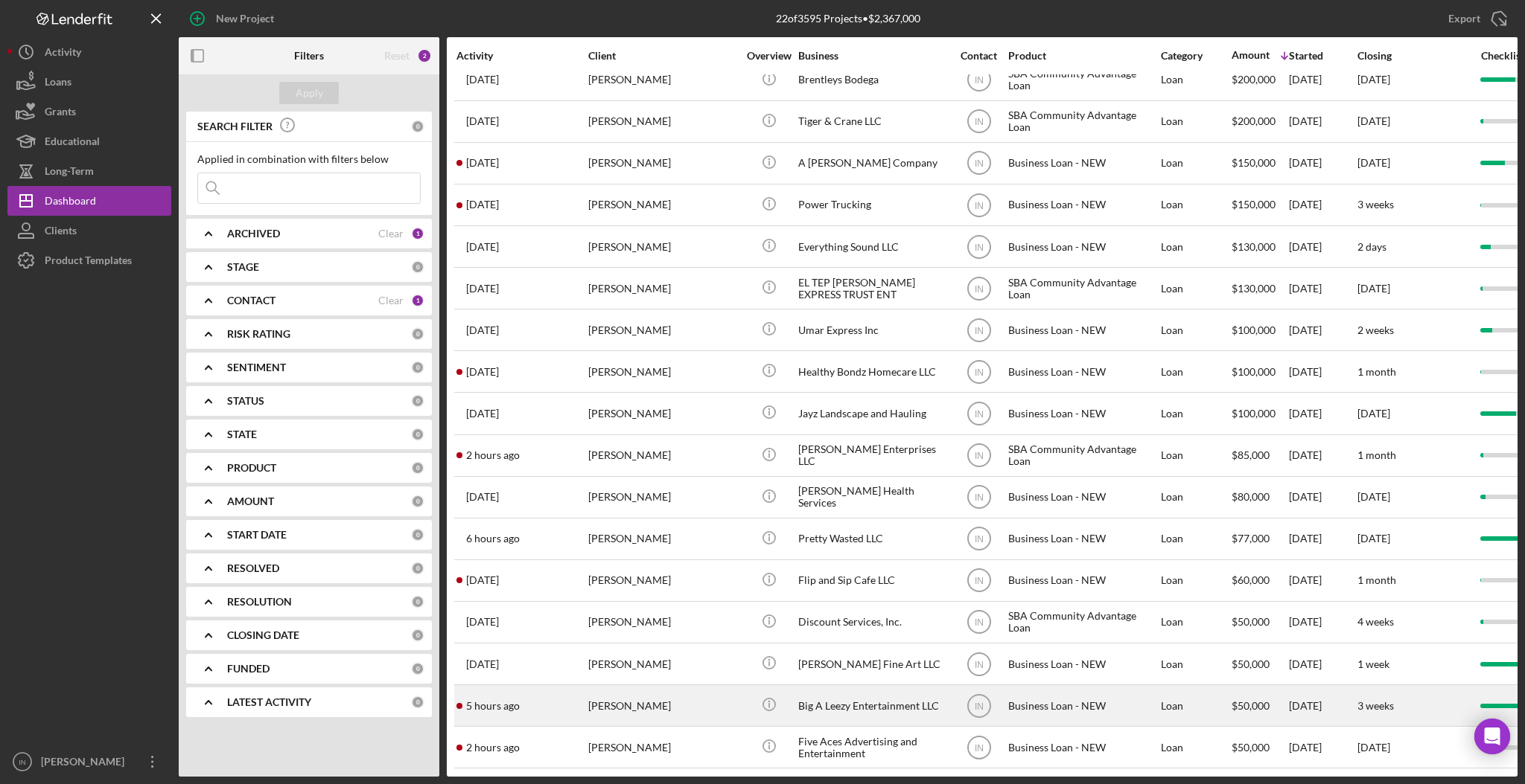
scroll to position [198, 0]
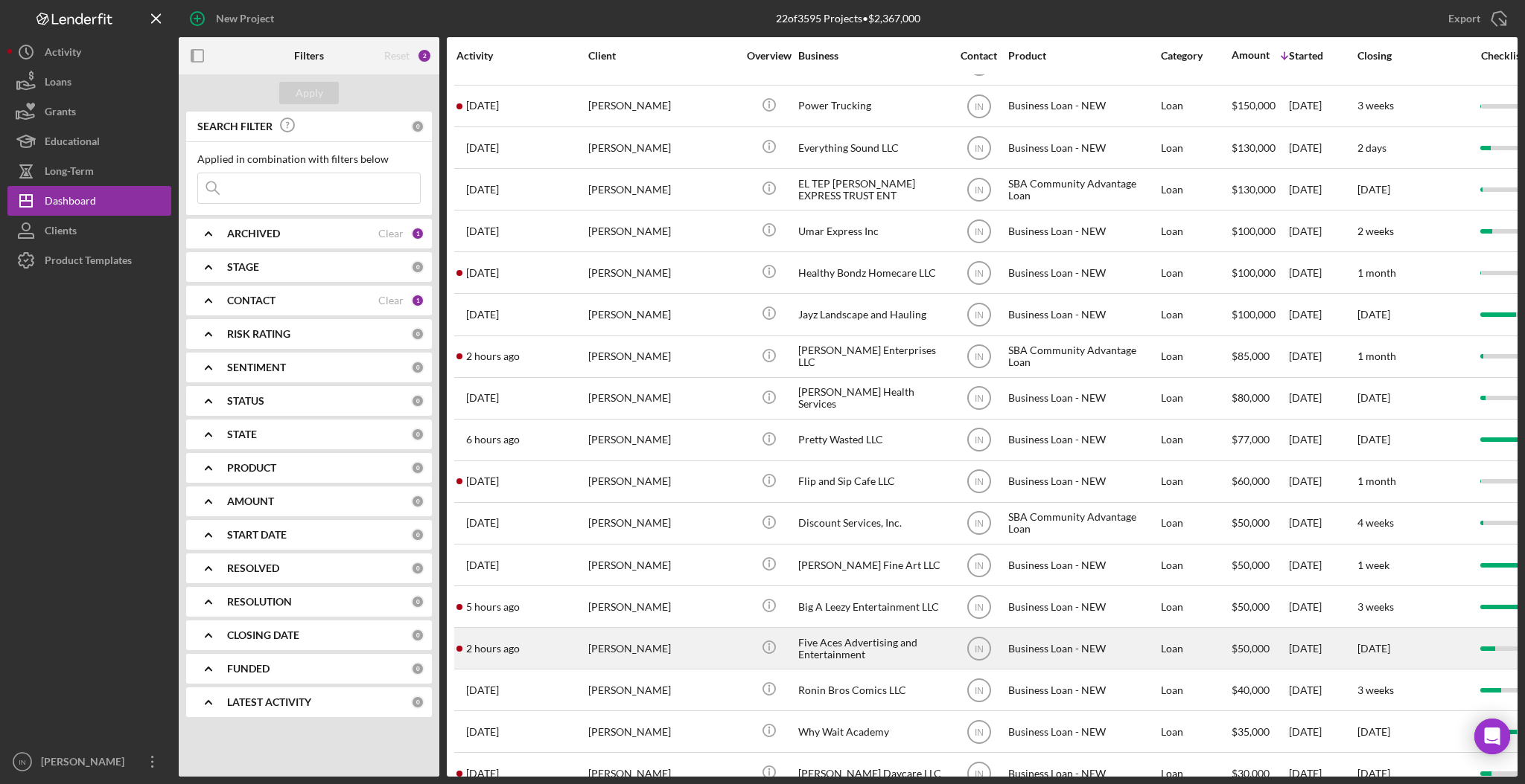
click at [660, 654] on div "[PERSON_NAME]" at bounding box center [662, 648] width 149 height 39
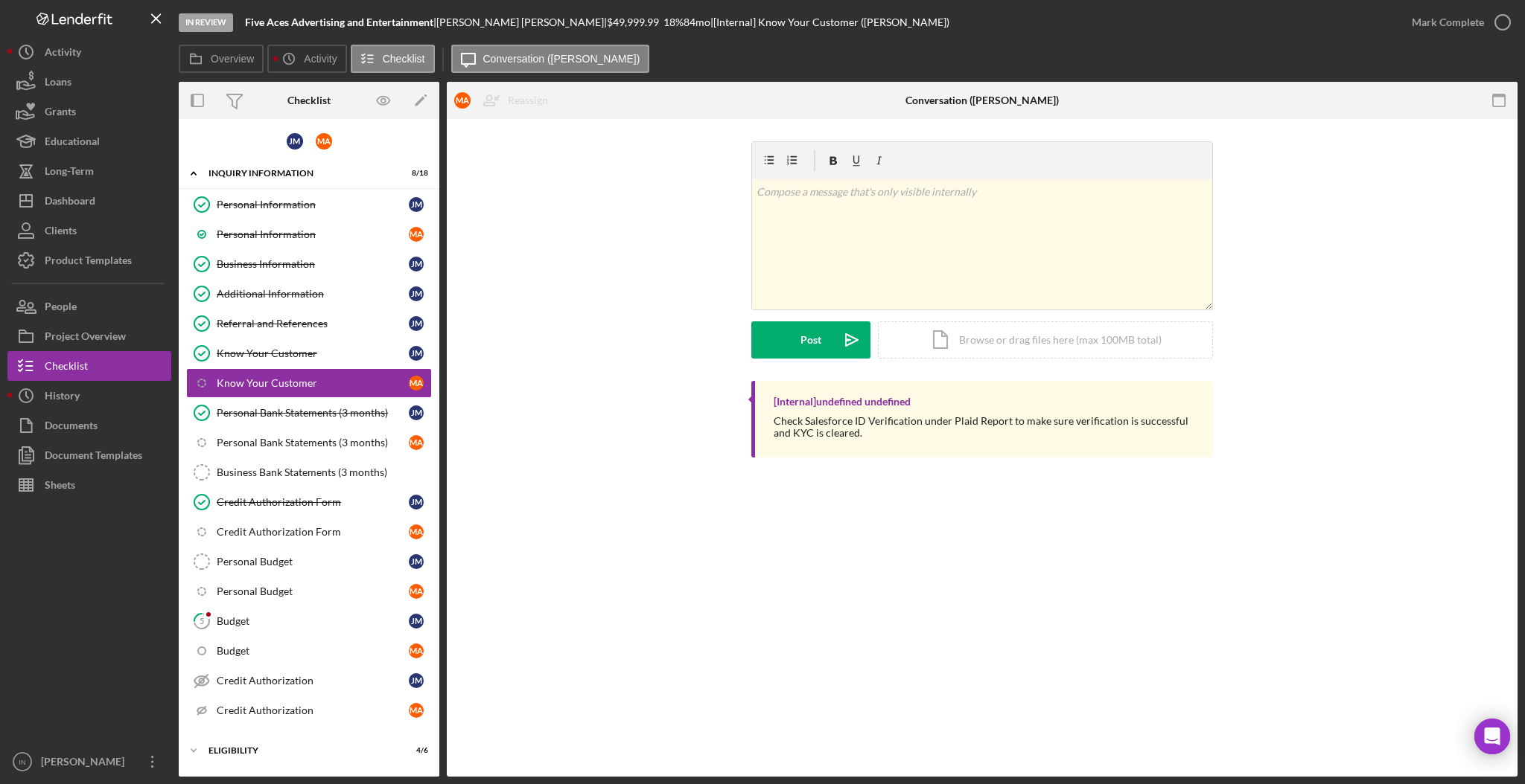
drag, startPoint x: 481, startPoint y: 113, endPoint x: 656, endPoint y: 186, distance: 189.6
click at [656, 186] on div "v Color teal Color pink Remove color Add row above Add row below Add column bef…" at bounding box center [982, 261] width 1026 height 240
click at [76, 201] on div "Dashboard" at bounding box center [70, 202] width 51 height 34
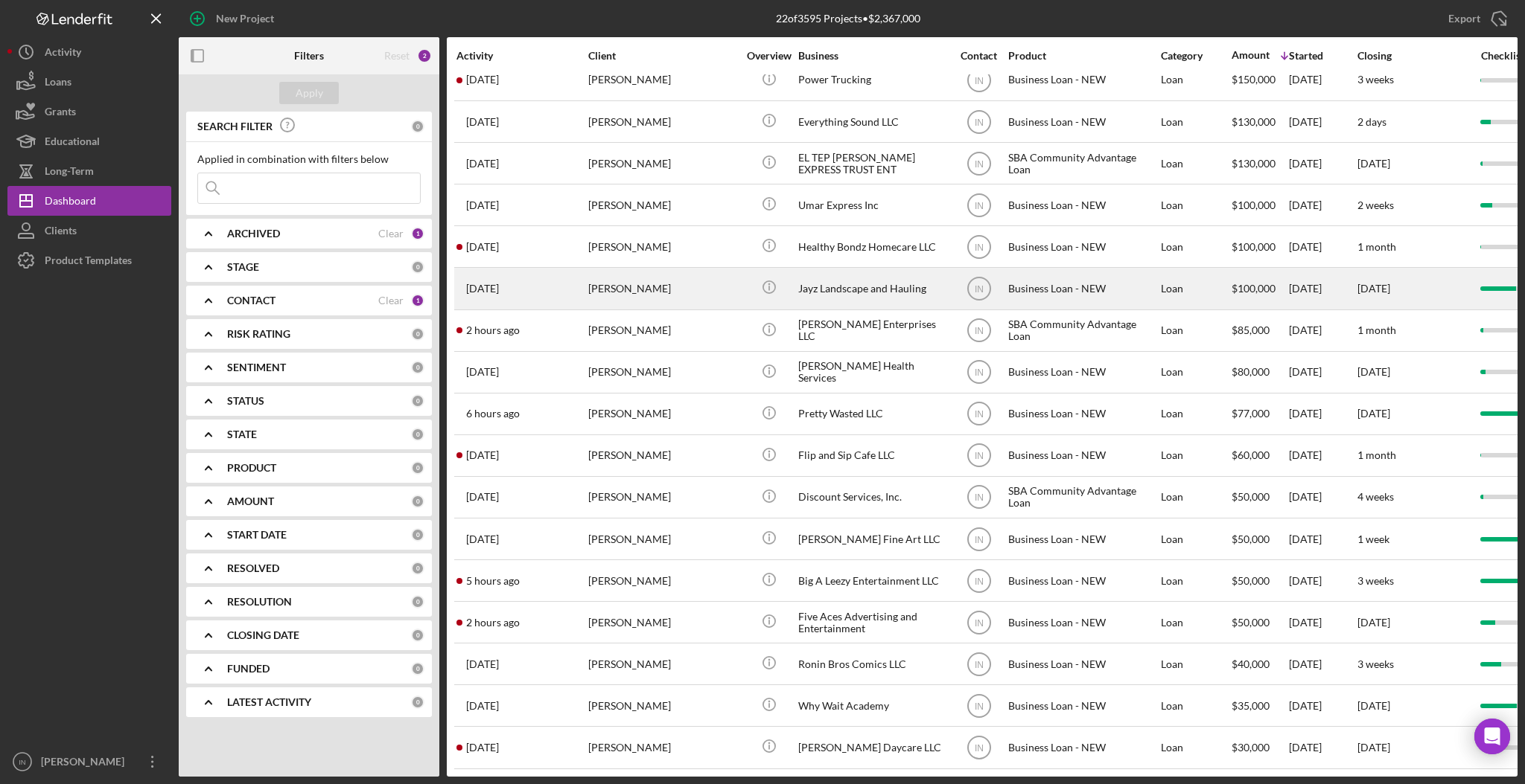
scroll to position [242, 0]
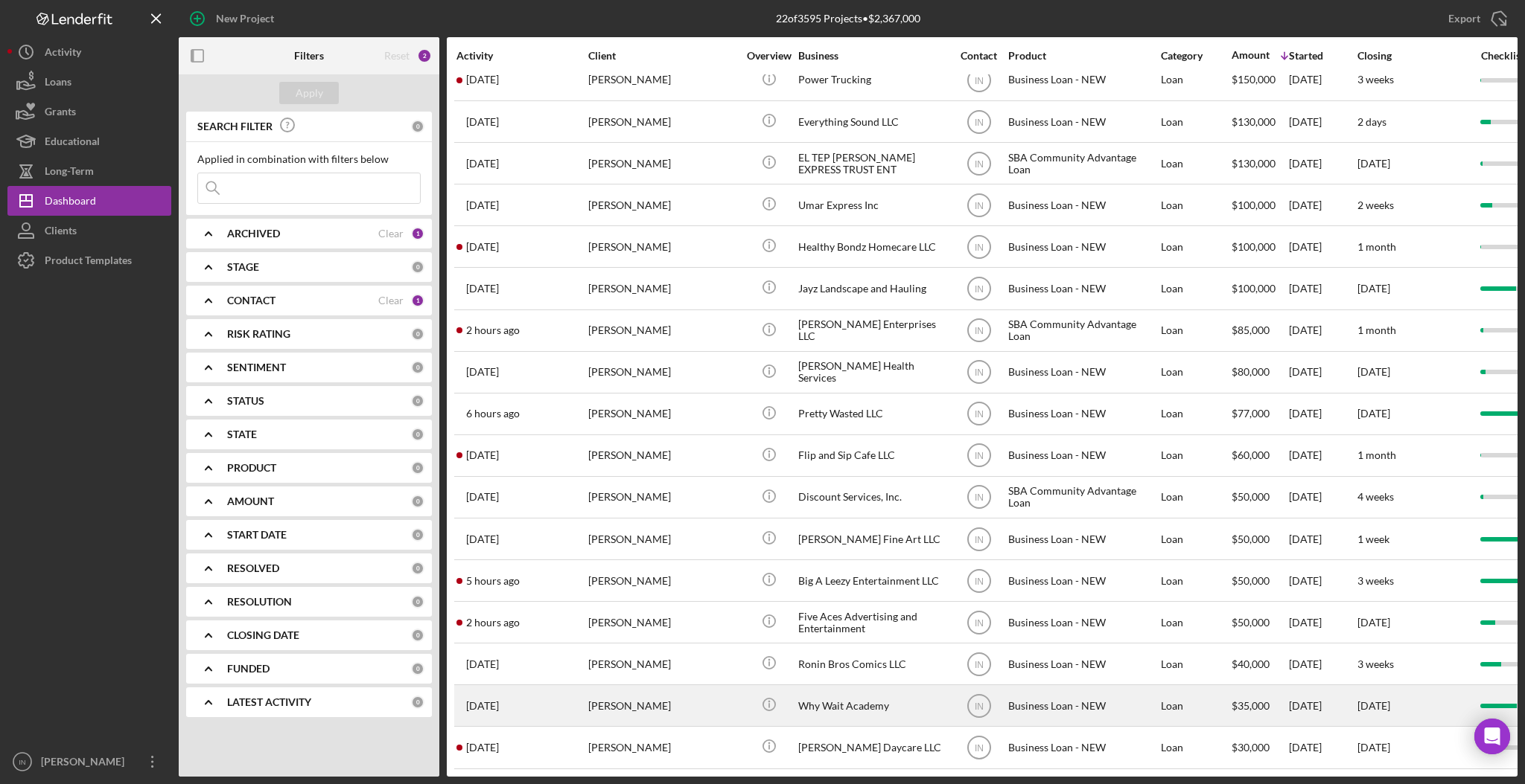
click at [618, 686] on div "[PERSON_NAME]" at bounding box center [662, 706] width 149 height 39
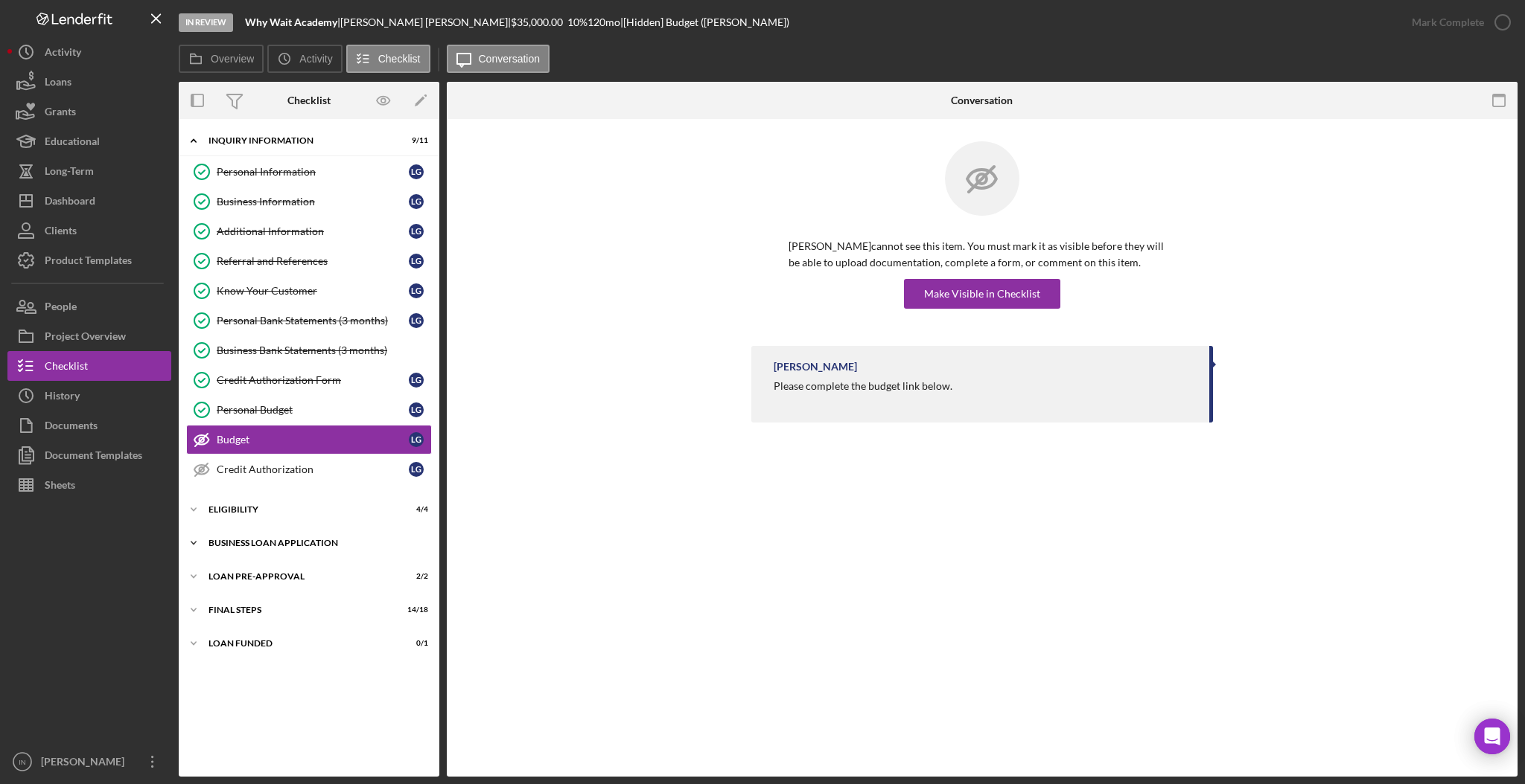
click at [296, 544] on div "BUSINESS LOAN APPLICATION" at bounding box center [314, 542] width 212 height 9
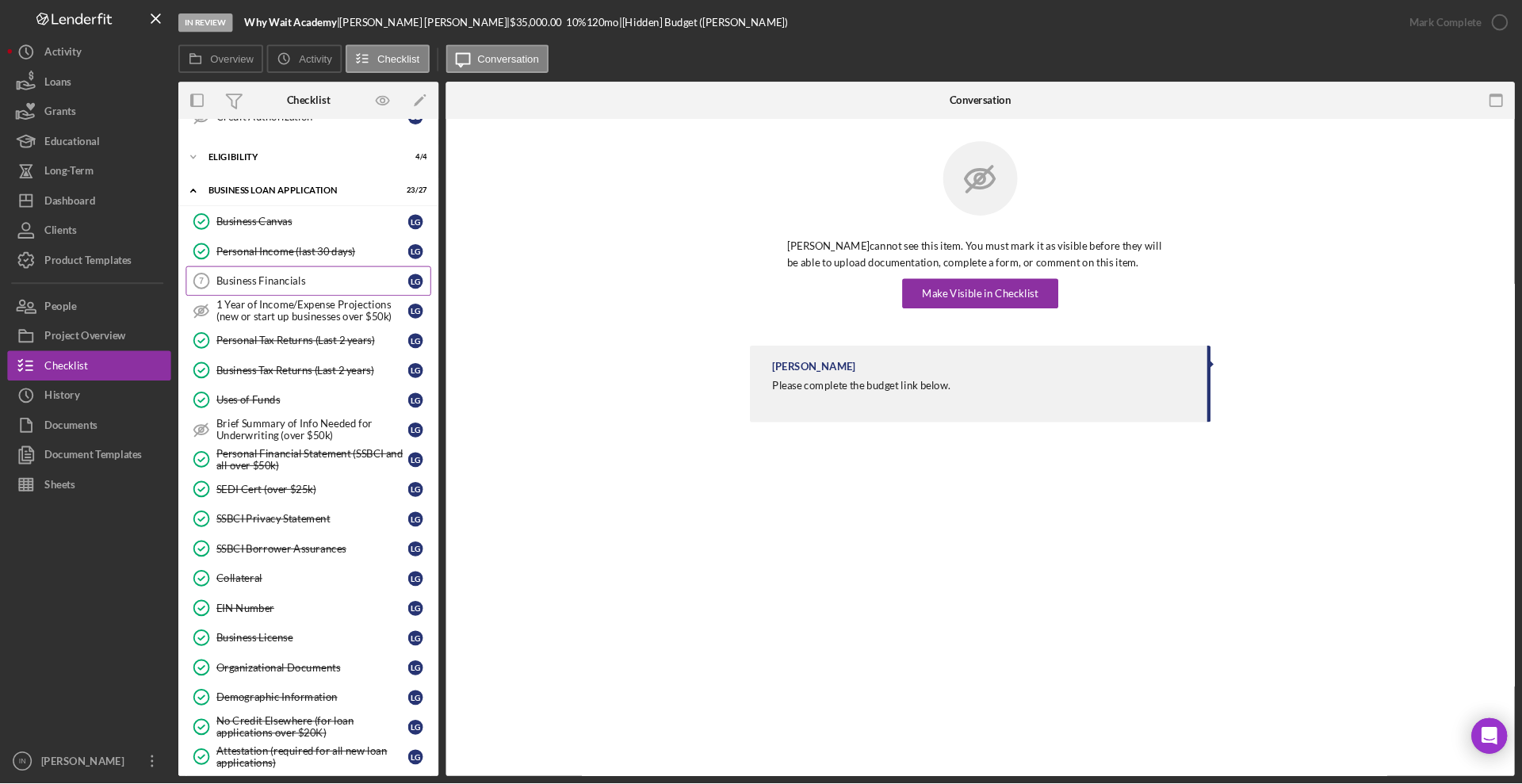
scroll to position [384, 0]
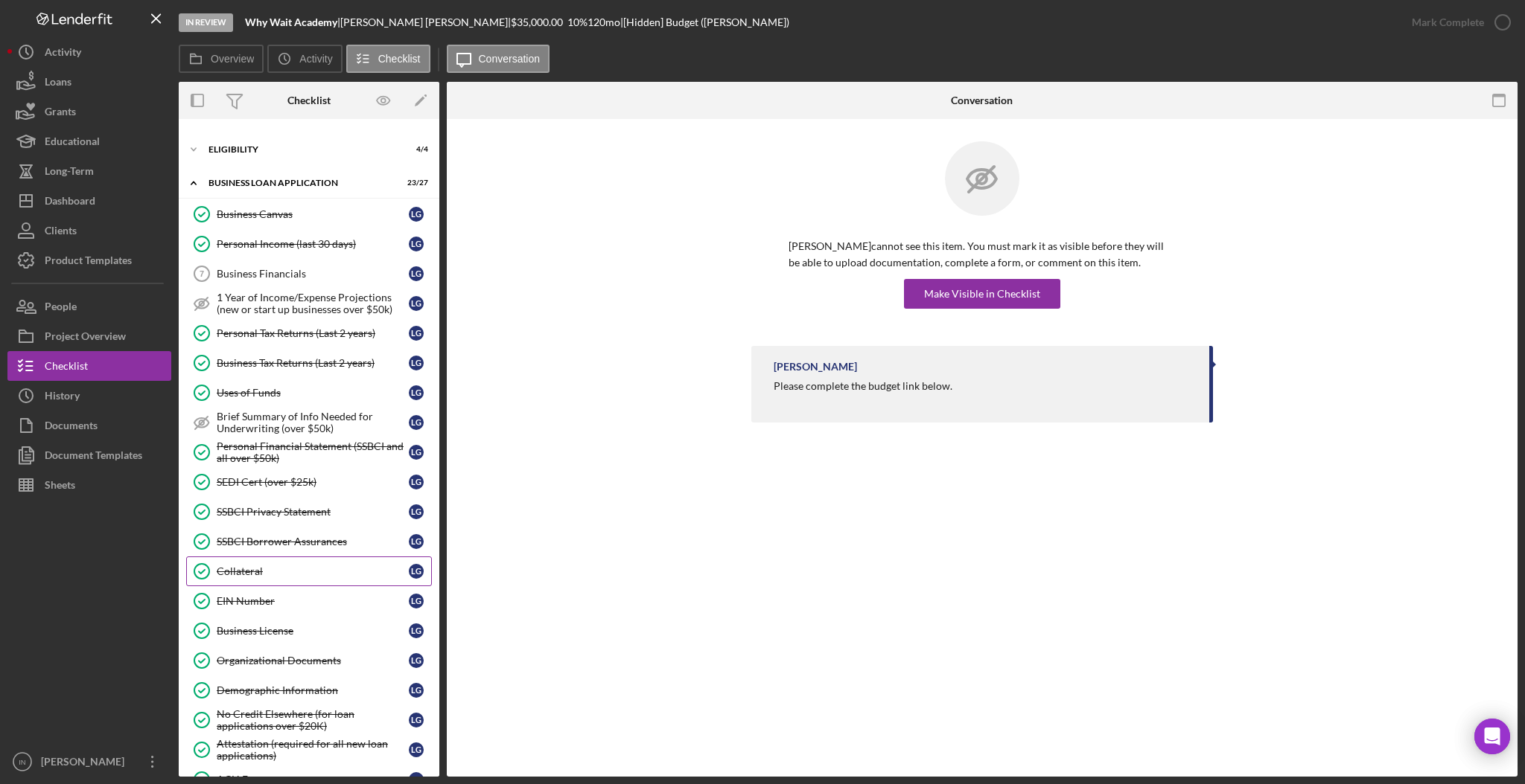
click at [258, 566] on link "Collateral Collateral L G" at bounding box center [309, 571] width 246 height 30
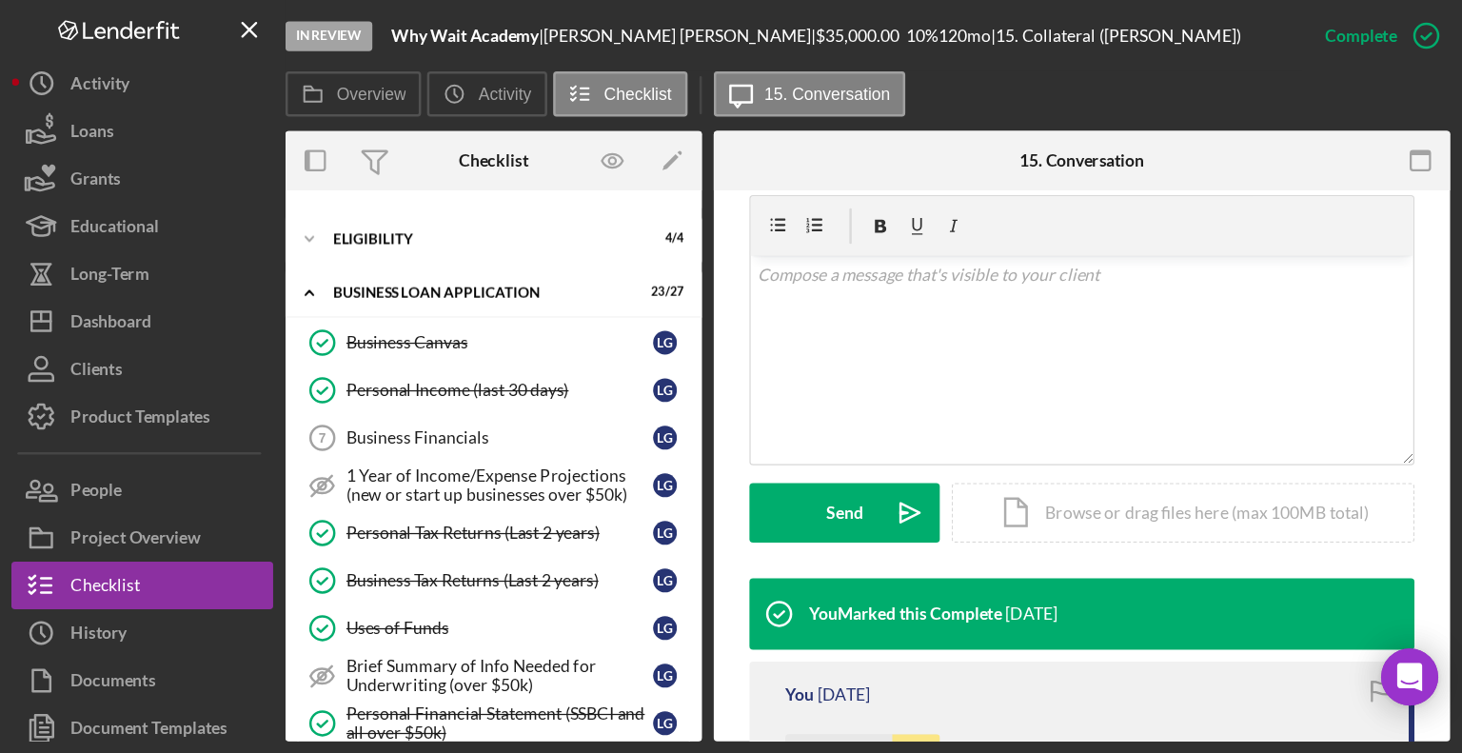
scroll to position [325, 0]
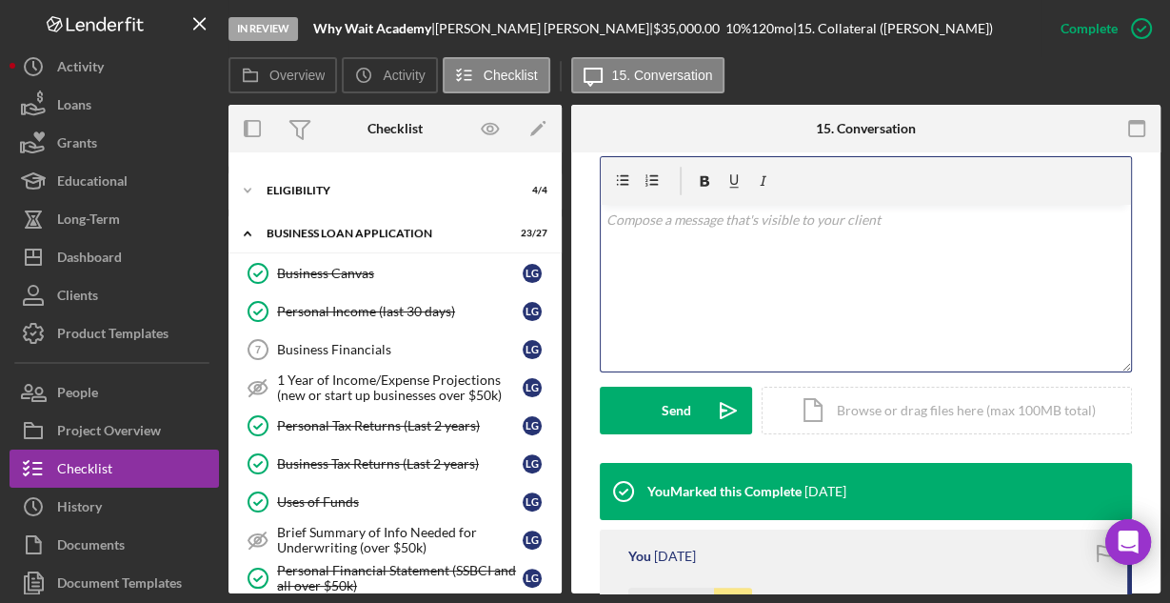
drag, startPoint x: 931, startPoint y: 327, endPoint x: 745, endPoint y: 262, distance: 197.5
click at [745, 262] on div "v Color teal Color pink Remove color Add row above Add row below Add column bef…" at bounding box center [866, 288] width 530 height 167
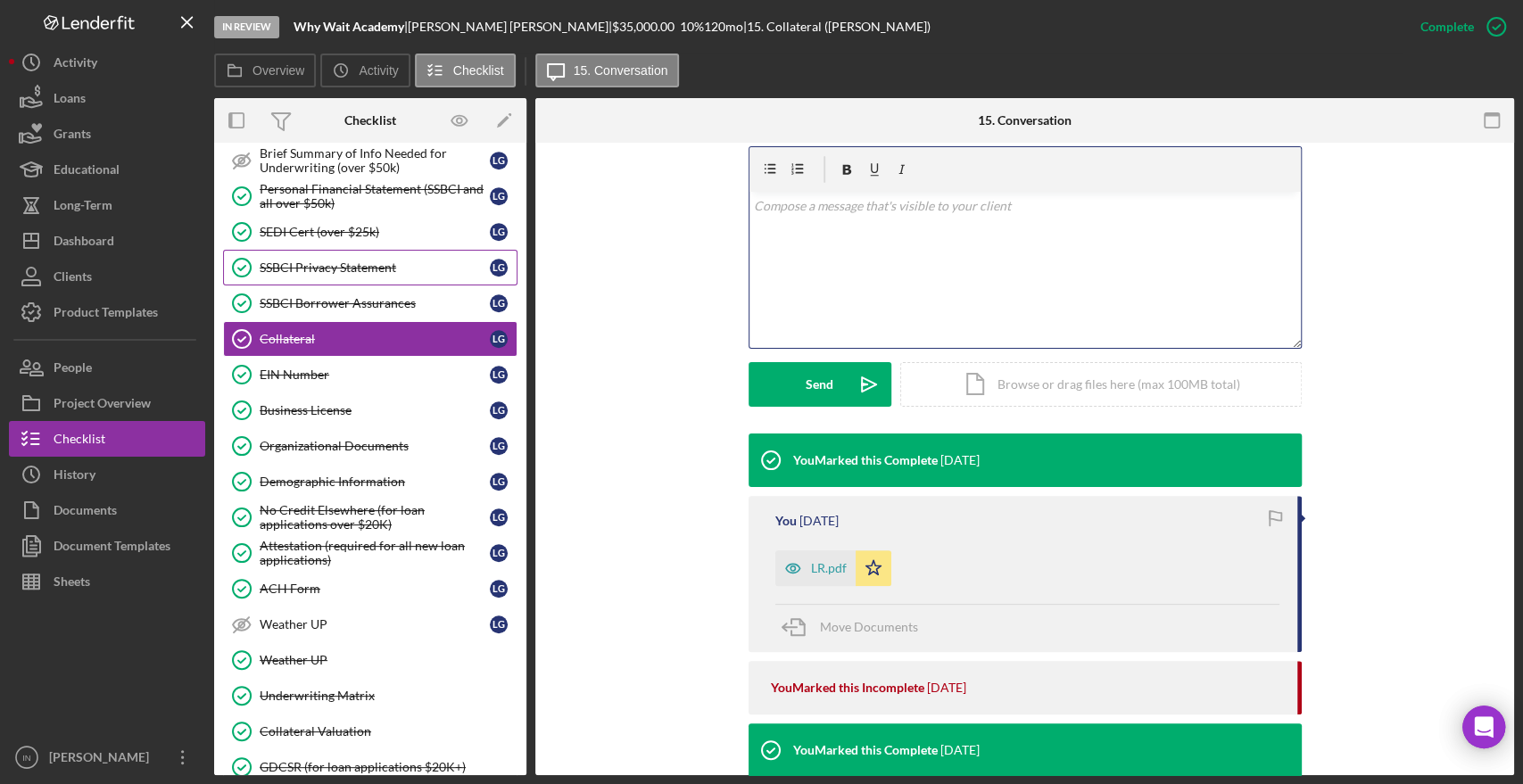
scroll to position [835, 0]
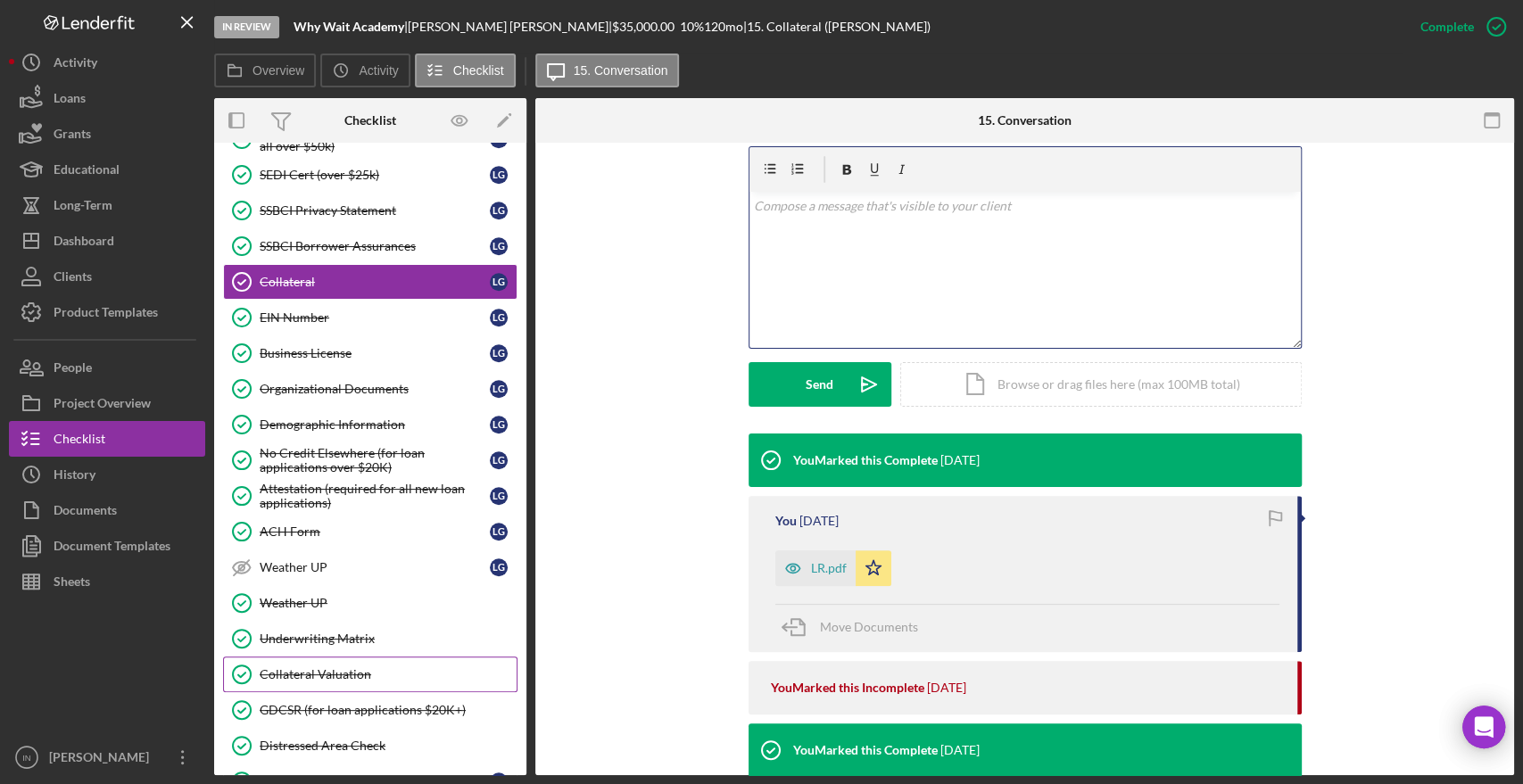
click at [335, 667] on div "Collateral Valuation" at bounding box center [388, 673] width 257 height 14
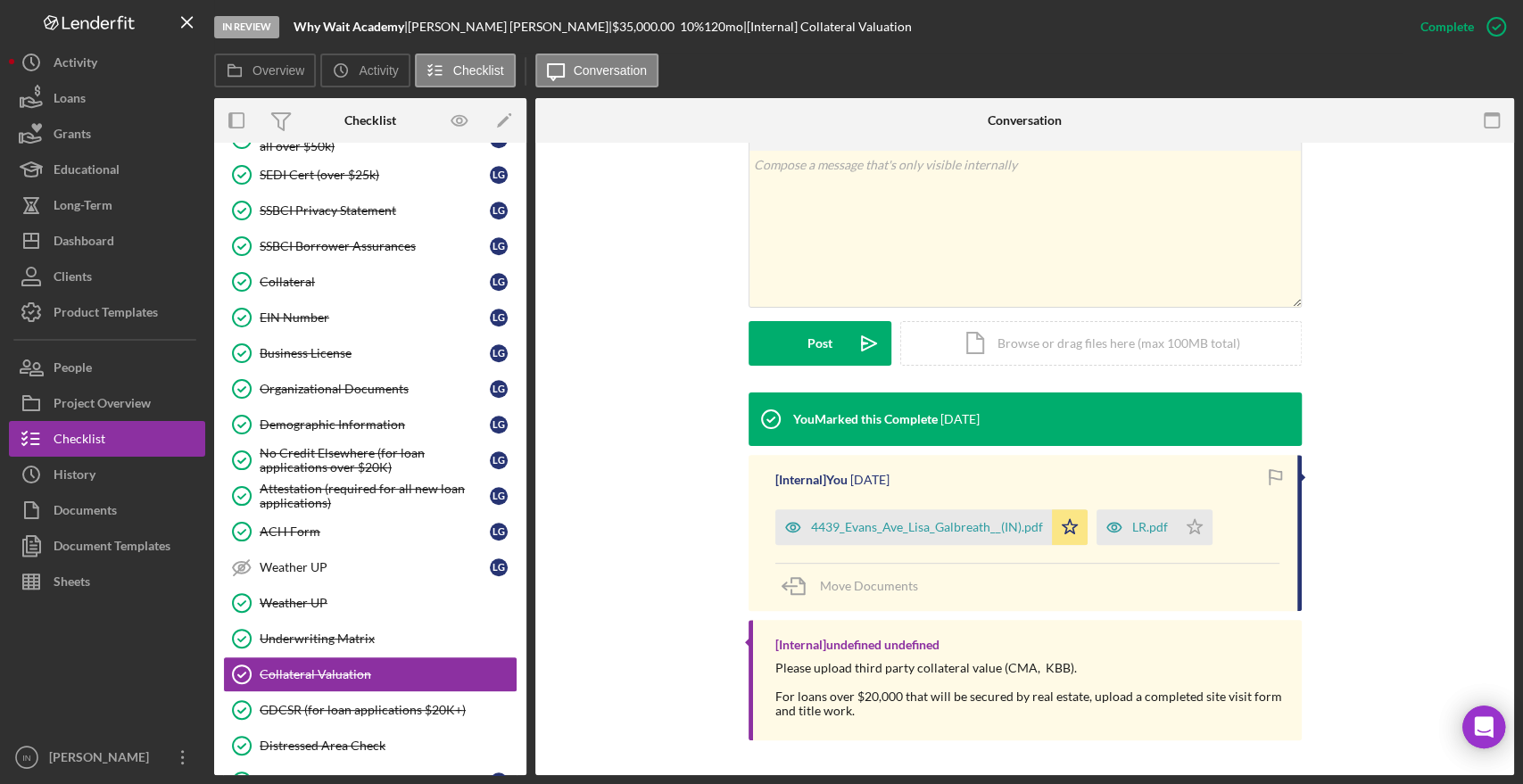
scroll to position [308, 0]
